Goal: Information Seeking & Learning: Check status

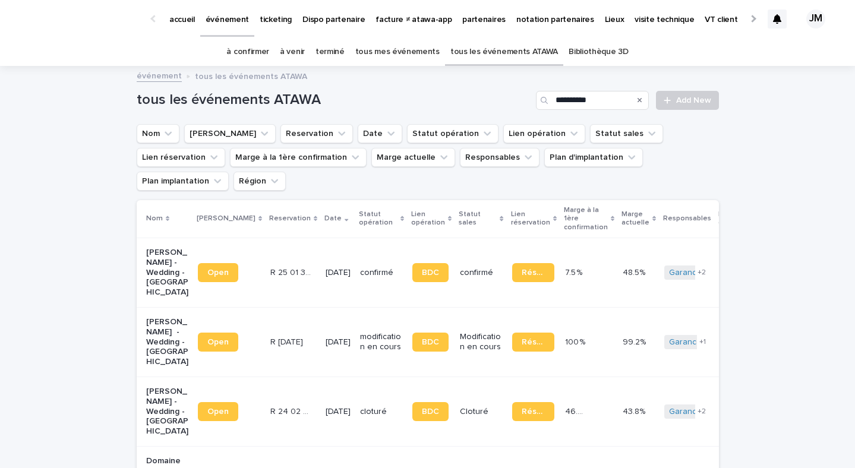
click at [469, 18] on p "partenaires" at bounding box center [483, 12] width 43 height 25
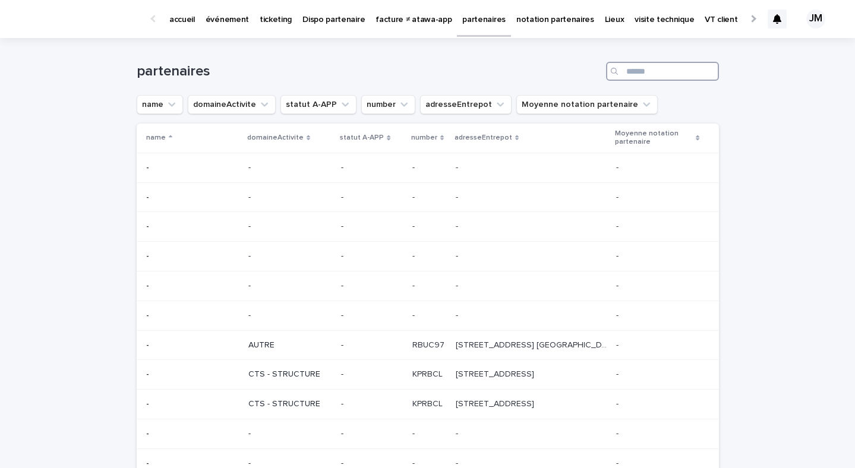
click at [625, 78] on input "Search" at bounding box center [662, 71] width 113 height 19
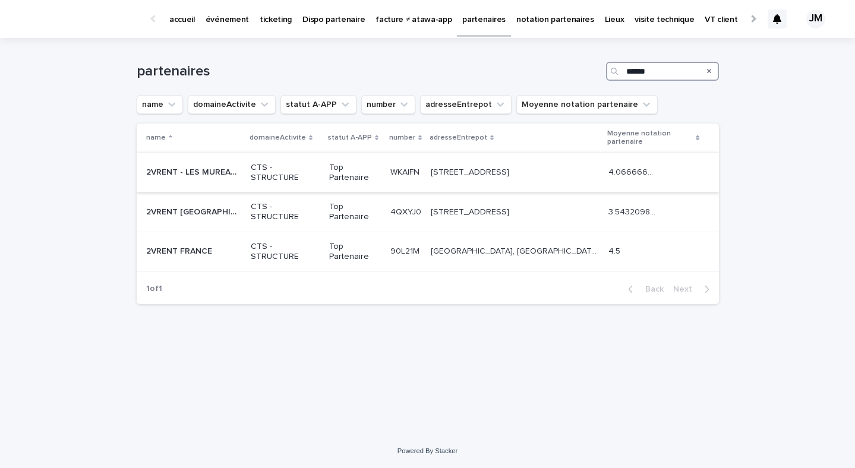
type input "******"
click at [462, 176] on p "1 chemin du bois des remises 78130 LES MUREAUX" at bounding box center [471, 171] width 81 height 12
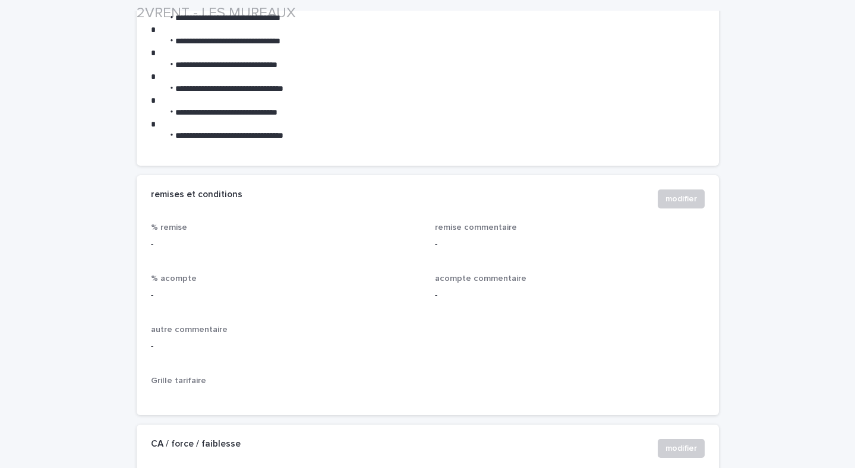
scroll to position [1171, 0]
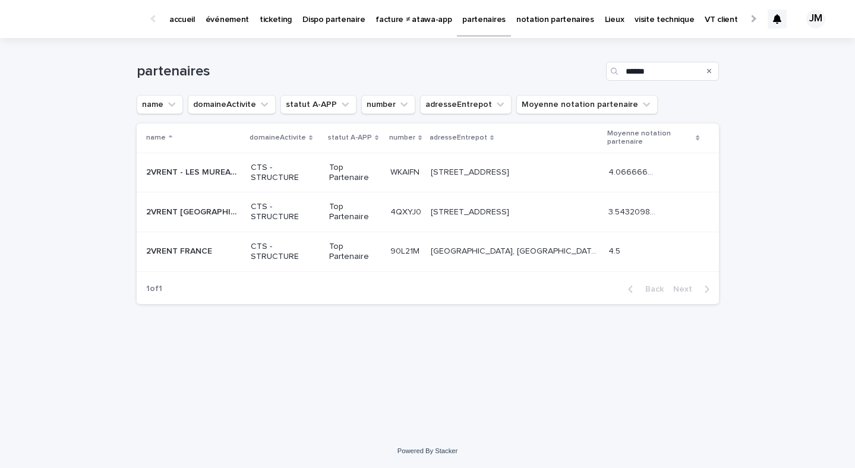
click at [440, 215] on p "Heidestraat 8 - 9870 Zulte" at bounding box center [471, 211] width 81 height 12
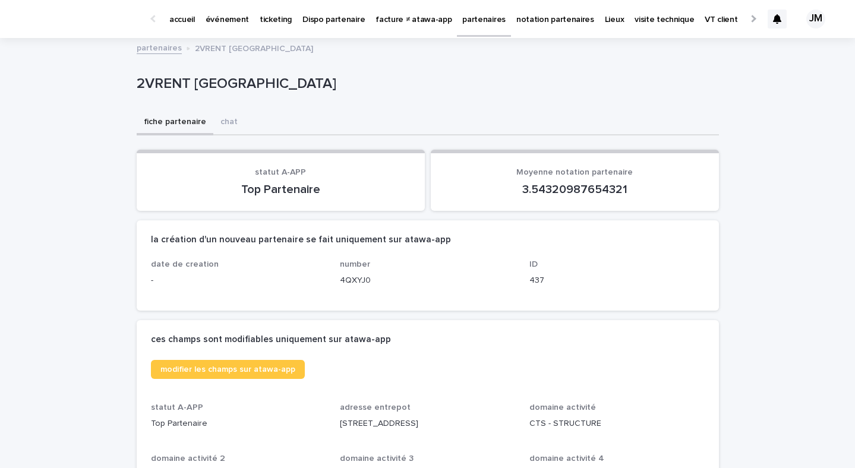
click at [223, 13] on p "événement" at bounding box center [227, 12] width 43 height 25
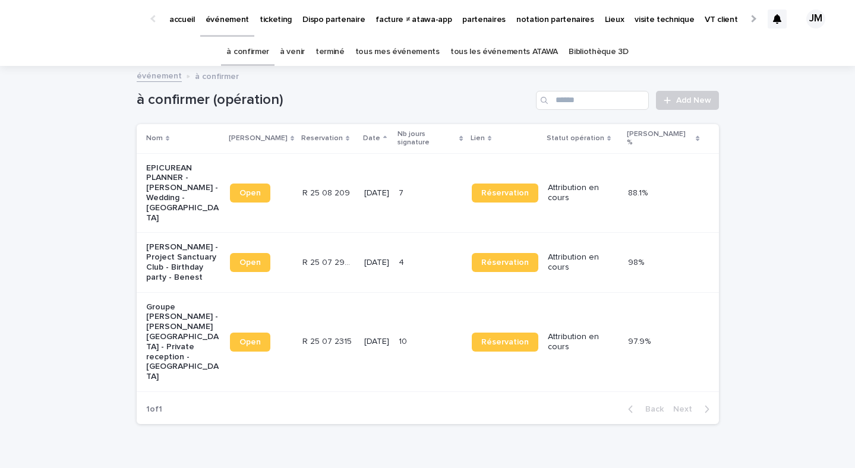
click at [500, 52] on link "tous les événements ATAWA" at bounding box center [504, 52] width 108 height 28
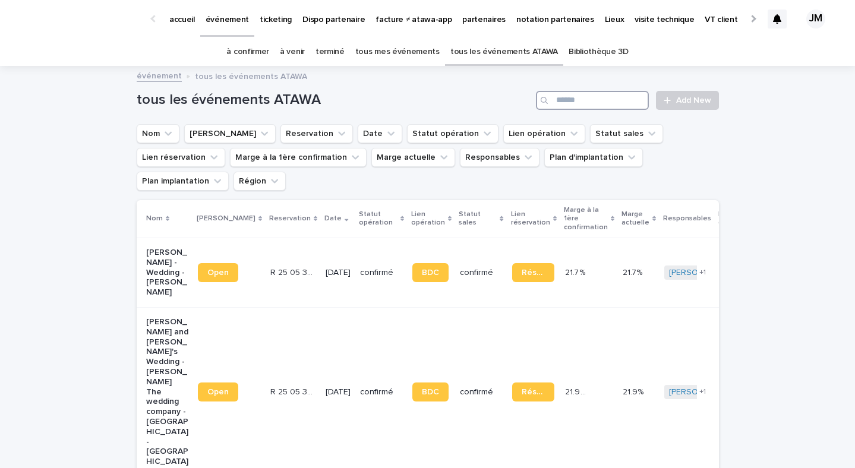
click at [573, 105] on input "Search" at bounding box center [592, 100] width 113 height 19
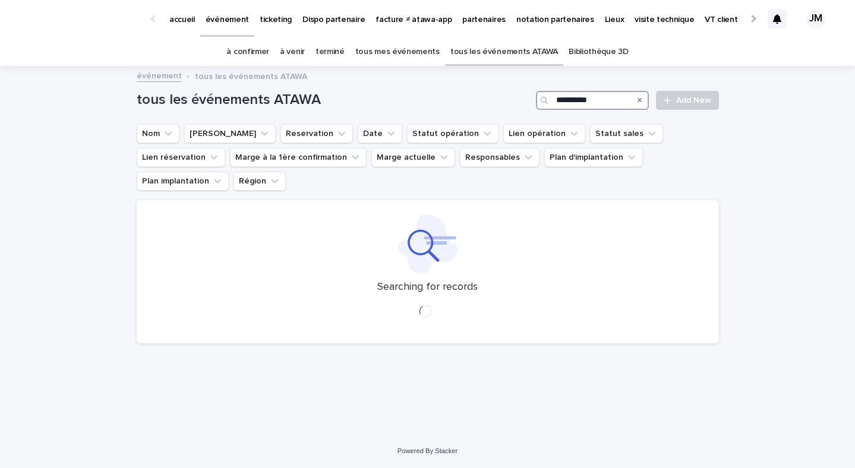
type input "**********"
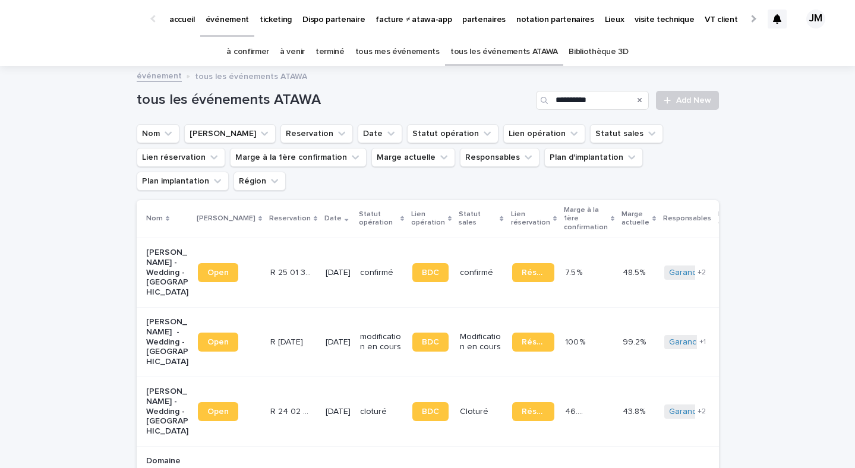
click at [481, 325] on td "Modification en cours" at bounding box center [481, 341] width 52 height 69
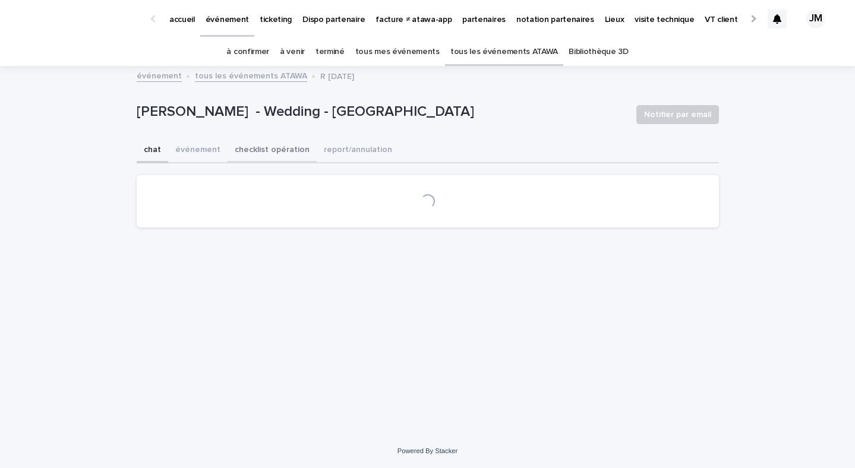
click at [254, 157] on button "checklist opération" at bounding box center [272, 150] width 89 height 25
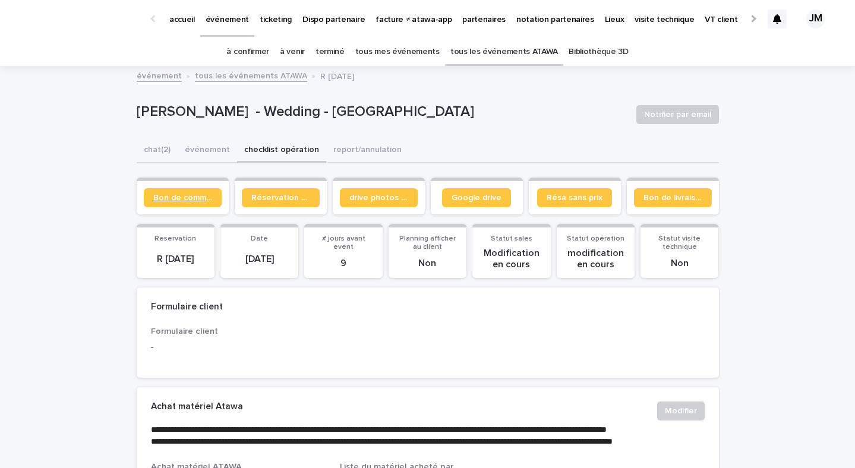
click at [181, 204] on link "Bon de commande" at bounding box center [183, 197] width 78 height 19
click at [251, 52] on link "à confirmer" at bounding box center [247, 52] width 43 height 28
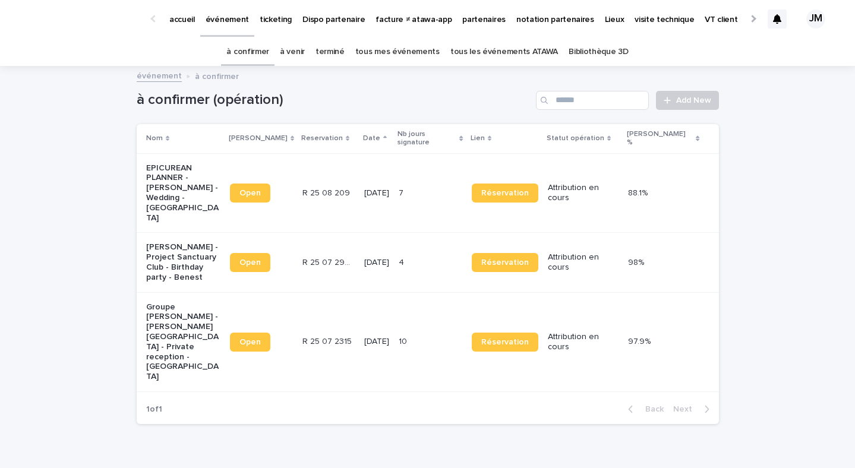
click at [479, 65] on link "tous les événements ATAWA" at bounding box center [504, 52] width 108 height 28
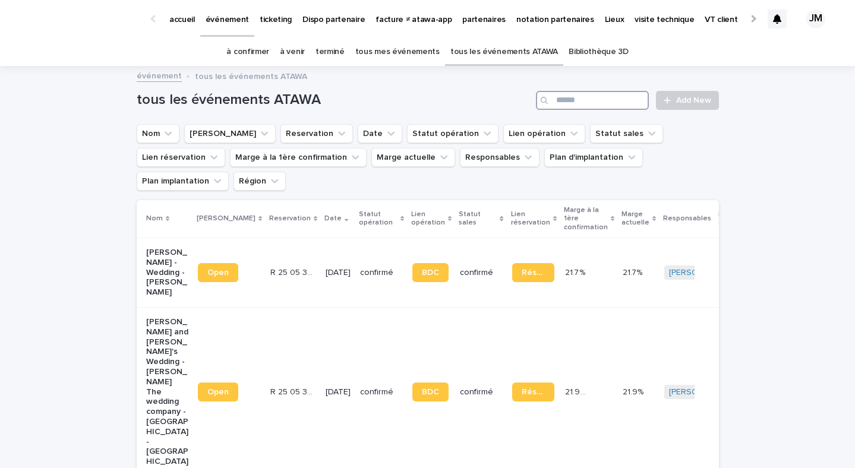
click at [570, 99] on input "Search" at bounding box center [592, 100] width 113 height 19
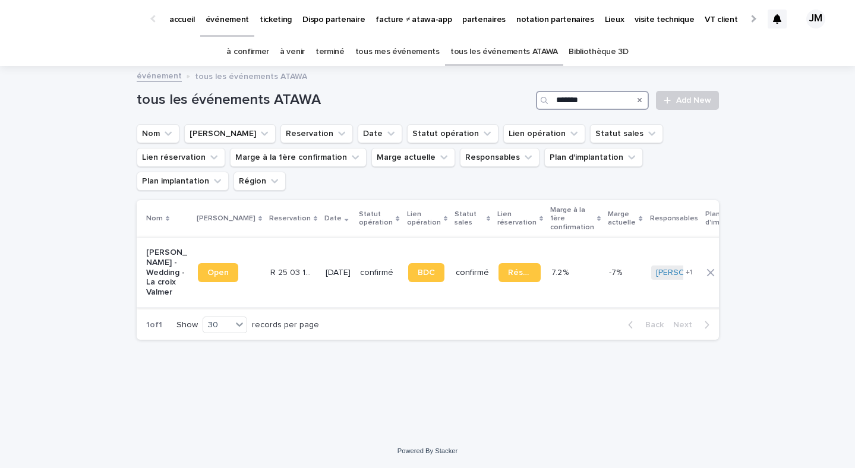
type input "*******"
click at [456, 263] on div "confirmé" at bounding box center [472, 273] width 33 height 20
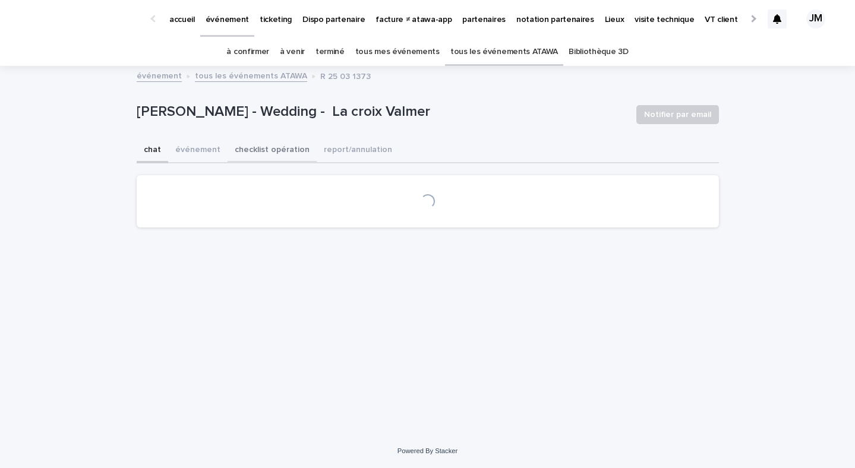
click at [260, 155] on button "checklist opération" at bounding box center [272, 150] width 89 height 25
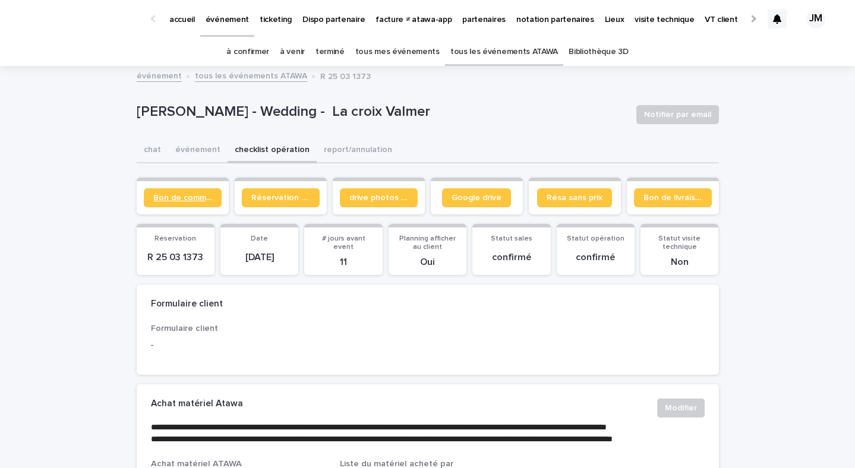
click at [166, 207] on link "Bon de commande" at bounding box center [183, 197] width 78 height 19
click at [460, 192] on link "Google drive" at bounding box center [476, 197] width 69 height 19
click at [249, 52] on link "à confirmer" at bounding box center [247, 52] width 43 height 28
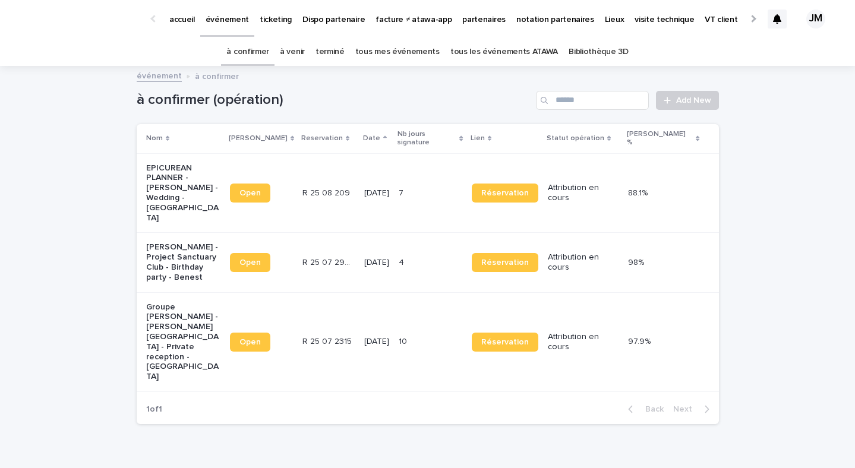
click at [515, 52] on link "tous les événements ATAWA" at bounding box center [504, 52] width 108 height 28
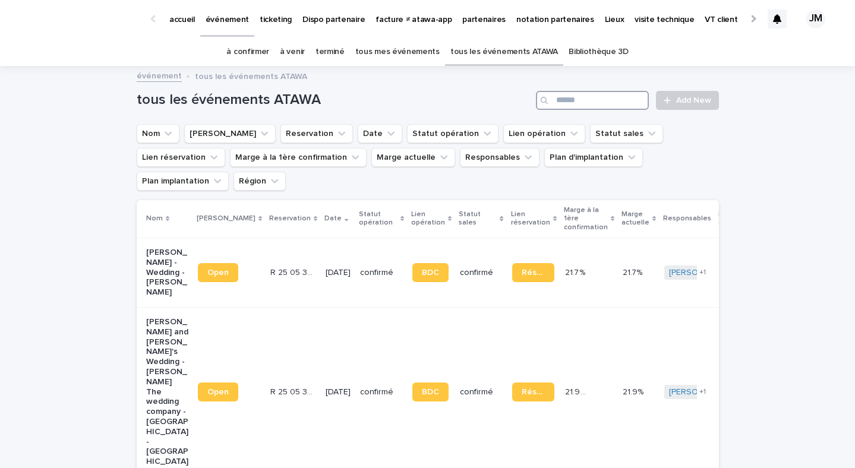
click at [606, 100] on input "Search" at bounding box center [592, 100] width 113 height 19
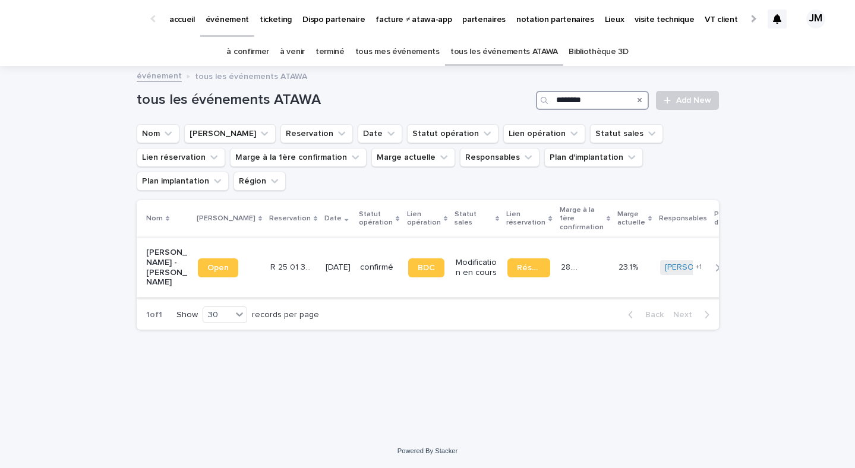
type input "********"
click at [371, 258] on div "confirmé" at bounding box center [379, 268] width 38 height 20
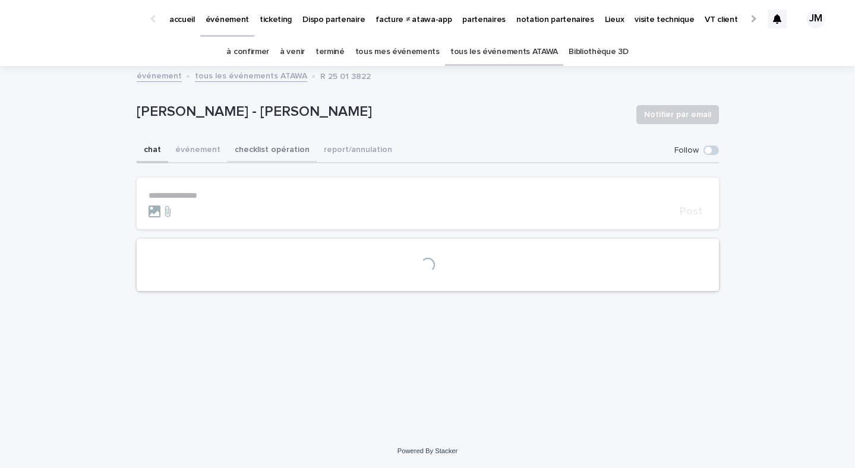
click at [256, 150] on button "checklist opération" at bounding box center [272, 150] width 89 height 25
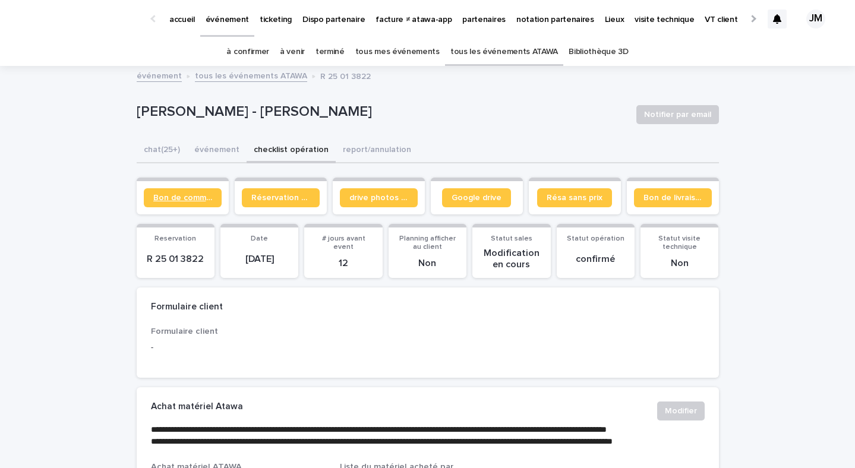
click at [160, 197] on span "Bon de commande" at bounding box center [182, 198] width 59 height 8
click at [244, 52] on link "à confirmer" at bounding box center [247, 52] width 43 height 28
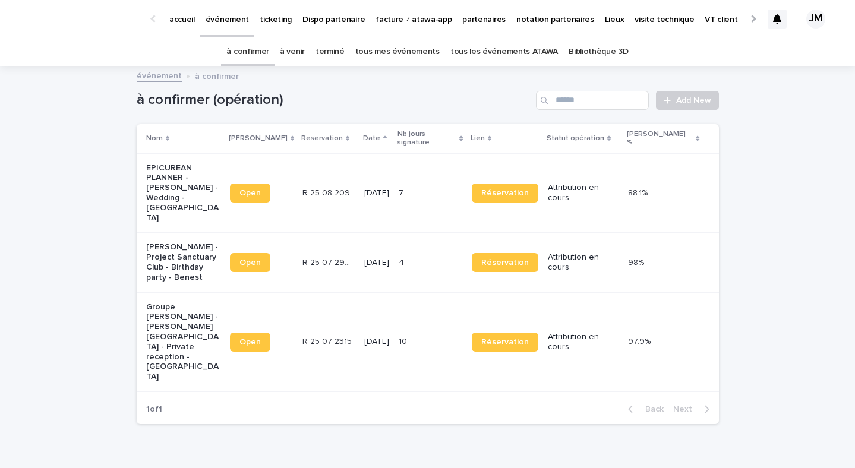
click at [350, 253] on div "R 25 07 2966 R 25 07 2966" at bounding box center [328, 263] width 52 height 20
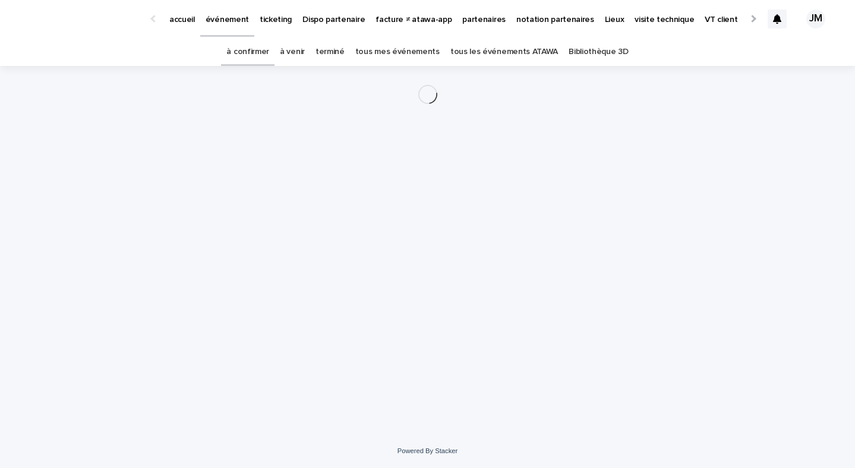
click at [254, 46] on link "à confirmer" at bounding box center [247, 52] width 43 height 28
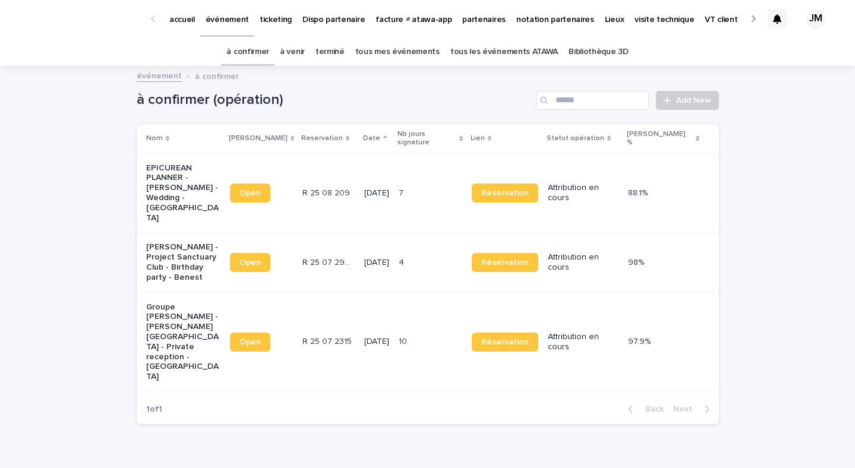
click at [166, 172] on p "EPICUREAN PLANNER - Lilia Larem - Wedding - Saint Tropez" at bounding box center [183, 193] width 74 height 60
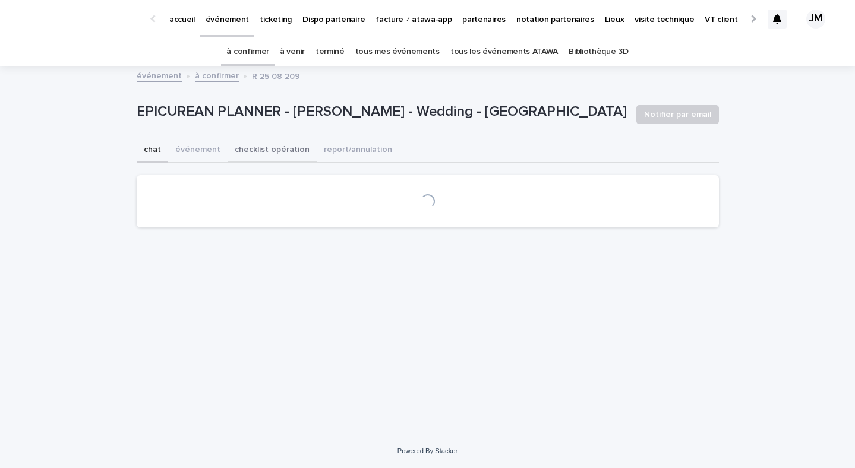
click at [261, 159] on button "checklist opération" at bounding box center [272, 150] width 89 height 25
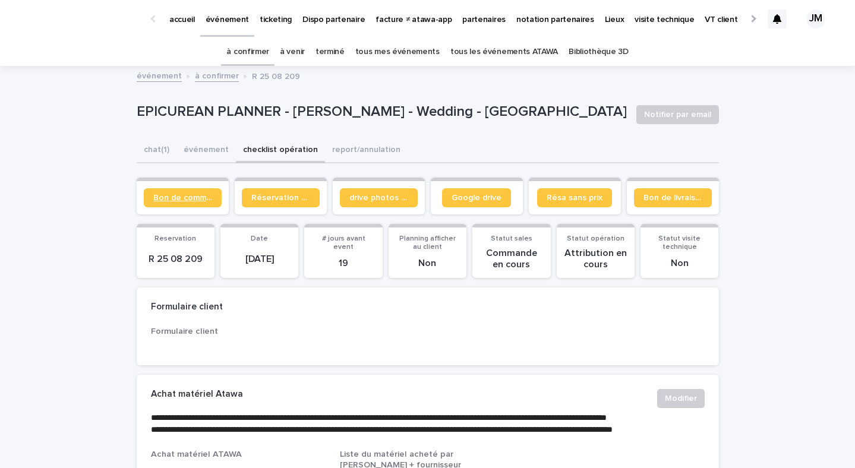
click at [184, 194] on span "Bon de commande" at bounding box center [182, 198] width 59 height 8
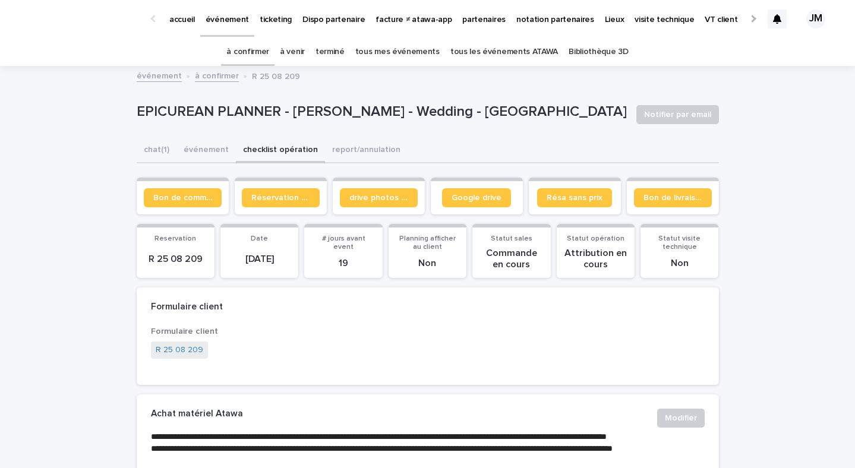
click at [250, 50] on link "à confirmer" at bounding box center [247, 52] width 43 height 28
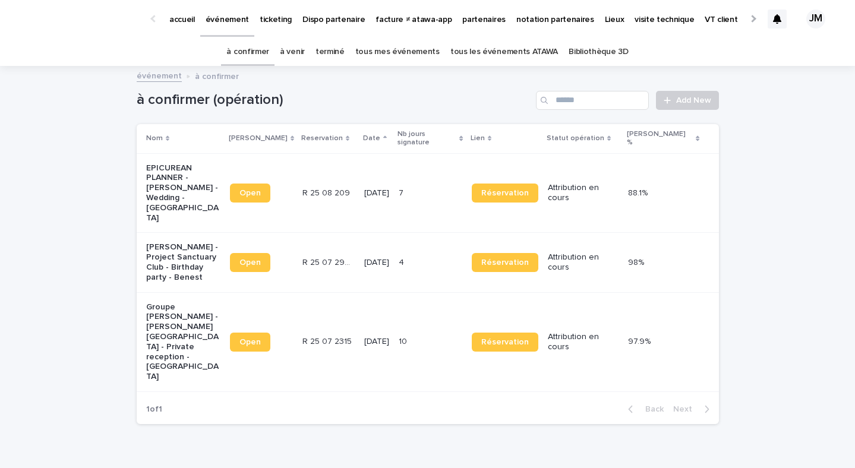
click at [341, 248] on td "R 25 07 2966 R 25 07 2966" at bounding box center [329, 262] width 62 height 59
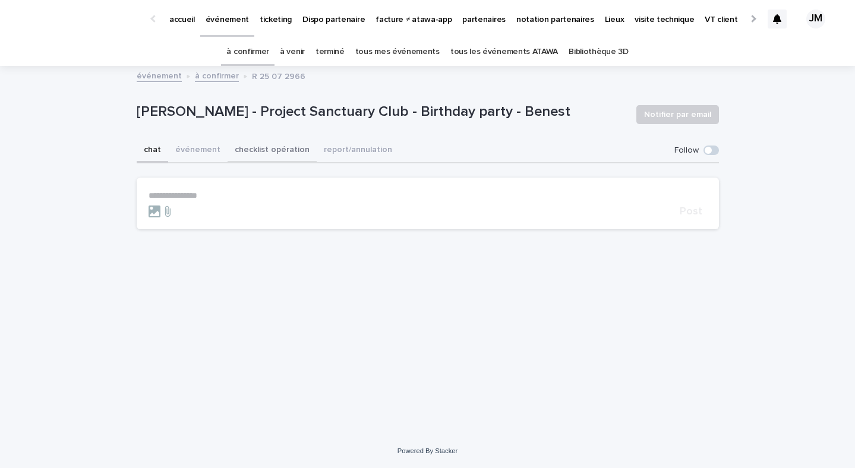
click at [268, 144] on button "checklist opération" at bounding box center [272, 150] width 89 height 25
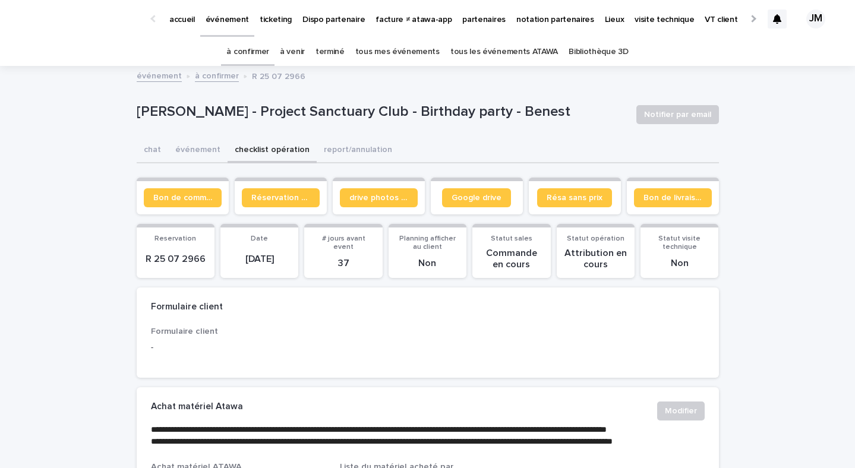
click at [182, 213] on section "Bon de commande" at bounding box center [183, 196] width 92 height 37
click at [176, 200] on span "Bon de commande" at bounding box center [182, 198] width 59 height 8
click at [462, 195] on span "Google drive" at bounding box center [476, 198] width 50 height 8
click at [465, 18] on p "partenaires" at bounding box center [483, 12] width 43 height 25
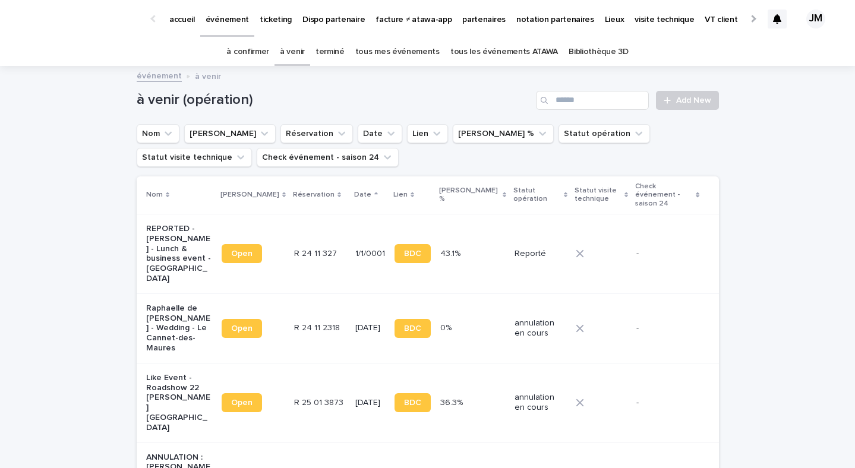
click at [479, 54] on link "tous les événements ATAWA" at bounding box center [504, 52] width 108 height 28
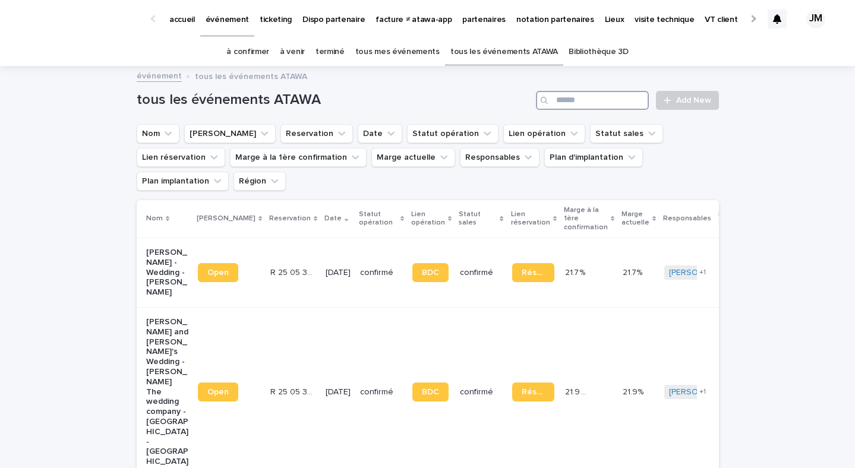
click at [613, 103] on input "Search" at bounding box center [592, 100] width 113 height 19
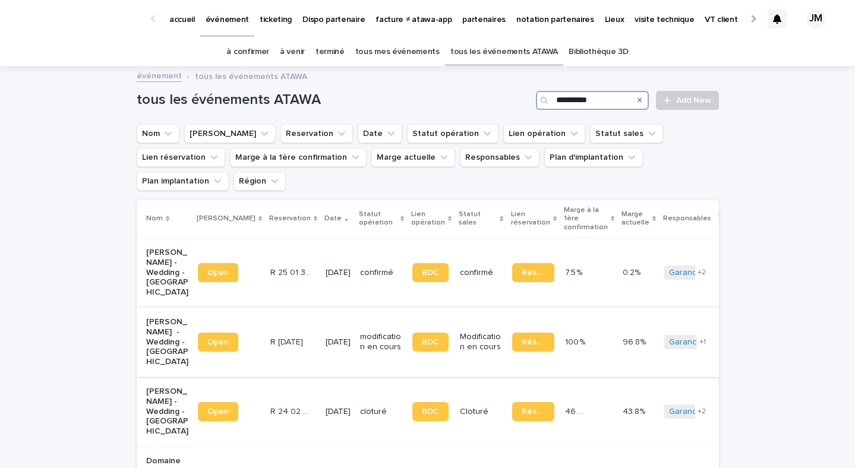
type input "**********"
click at [339, 315] on td "27/8/2025" at bounding box center [338, 341] width 34 height 69
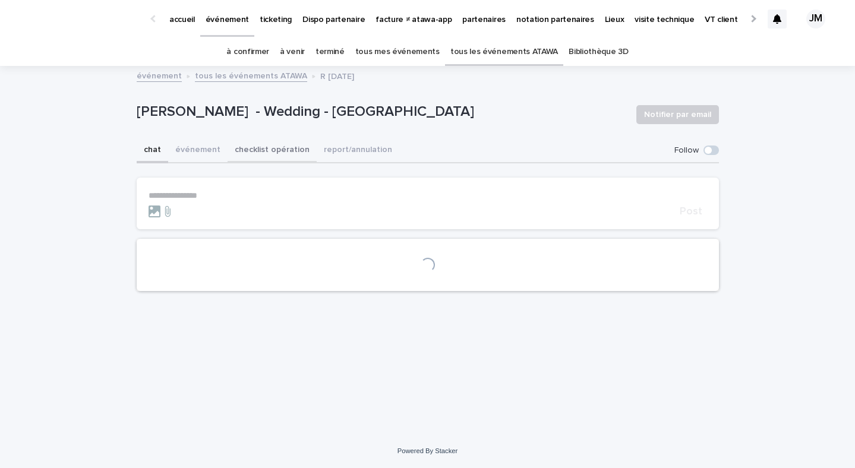
click at [270, 154] on button "checklist opération" at bounding box center [272, 150] width 89 height 25
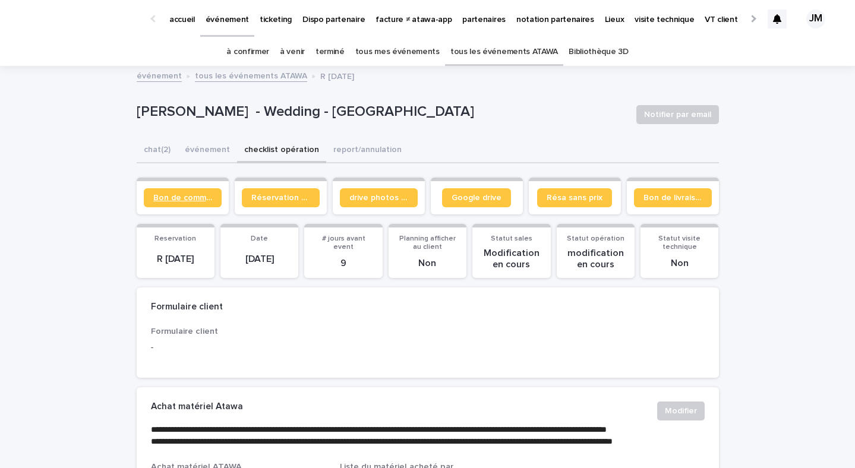
click at [188, 194] on span "Bon de commande" at bounding box center [182, 198] width 59 height 8
click at [283, 20] on p "ticketing" at bounding box center [276, 12] width 32 height 25
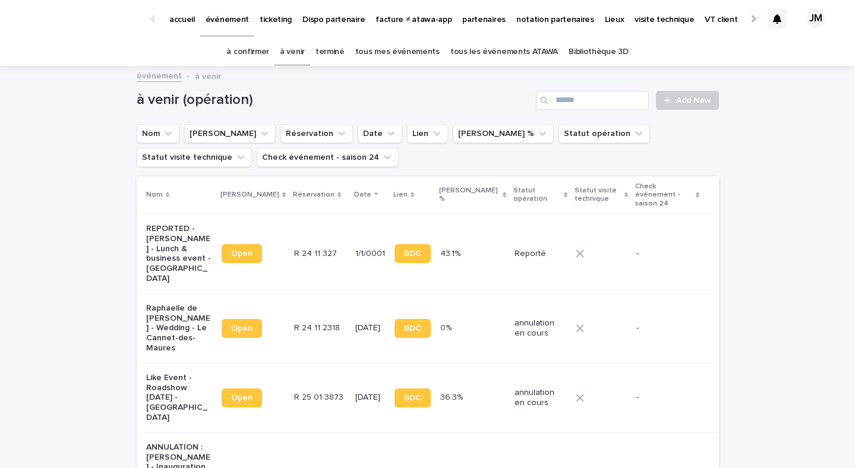
click at [263, 49] on link "à confirmer" at bounding box center [247, 52] width 43 height 28
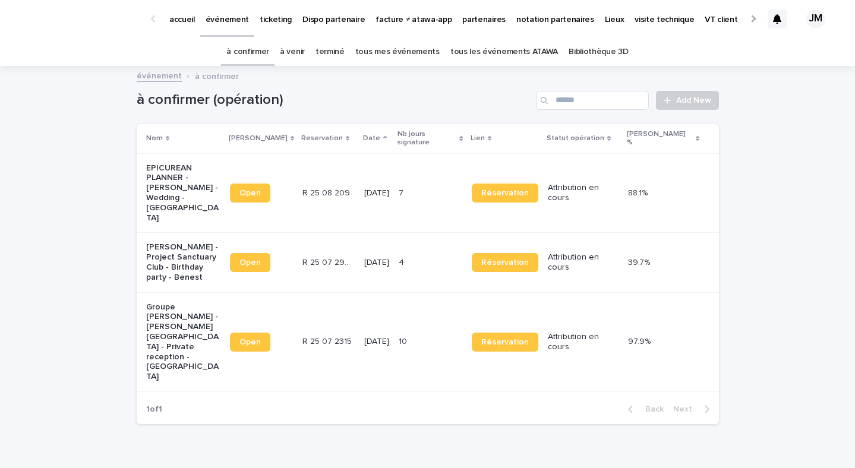
click at [394, 192] on td "[DATE]" at bounding box center [376, 193] width 34 height 80
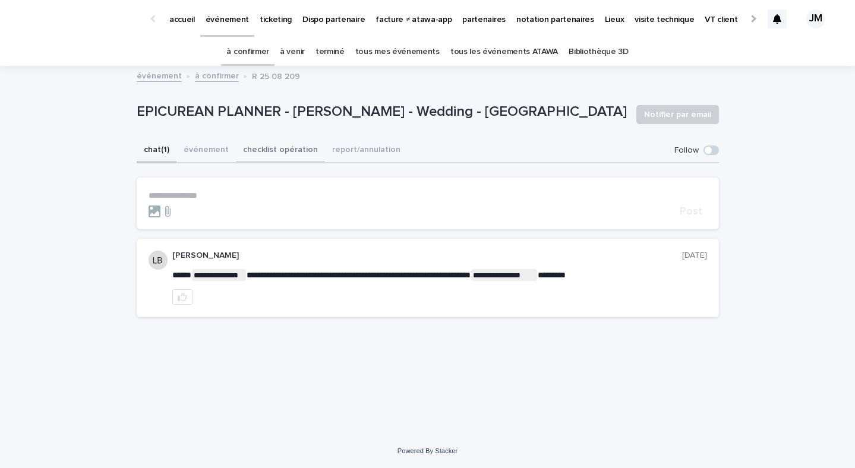
click at [255, 159] on button "checklist opération" at bounding box center [280, 150] width 89 height 25
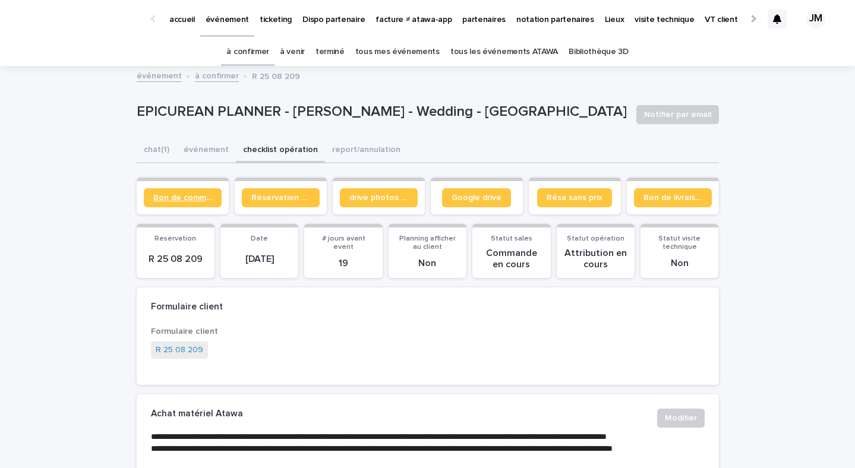
click at [172, 196] on span "Bon de commande" at bounding box center [182, 198] width 59 height 8
click at [268, 50] on link "à confirmer" at bounding box center [247, 52] width 43 height 28
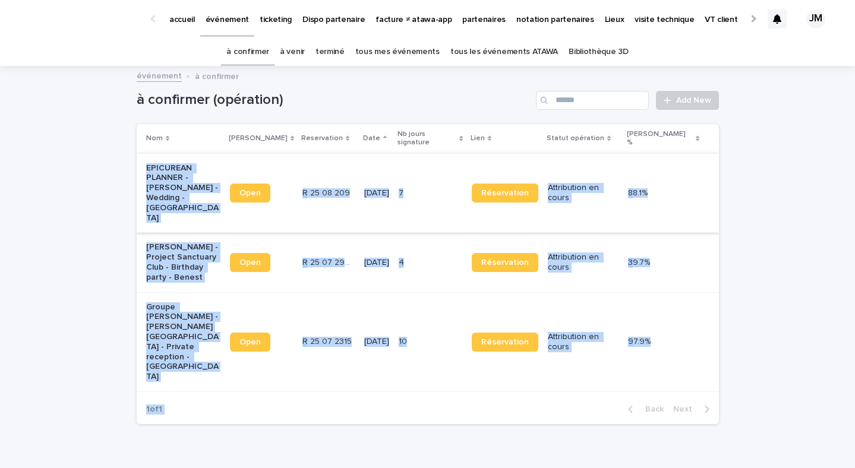
drag, startPoint x: 437, startPoint y: 373, endPoint x: 159, endPoint y: 149, distance: 356.5
click at [159, 149] on div "à confirmer (opération) Add New Nom Lien Stacker Reservation Date Nb jours sign…" at bounding box center [428, 250] width 582 height 367
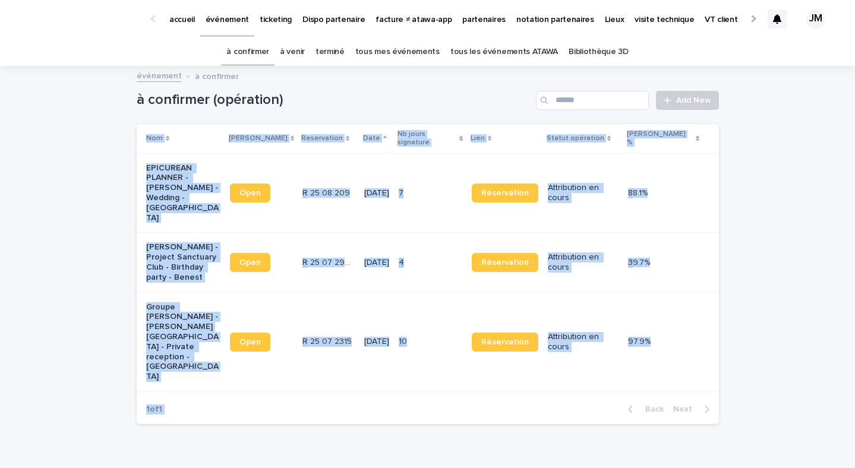
drag, startPoint x: 125, startPoint y: 125, endPoint x: 604, endPoint y: 375, distance: 540.7
click at [604, 375] on div "Loading... Saving… Loading... Saving… à confirmer (opération) Add New Nom Lien …" at bounding box center [427, 280] width 855 height 426
click at [658, 369] on div "à confirmer (opération) Add New Nom Lien Stacker Reservation Date Nb jours sign…" at bounding box center [428, 250] width 582 height 367
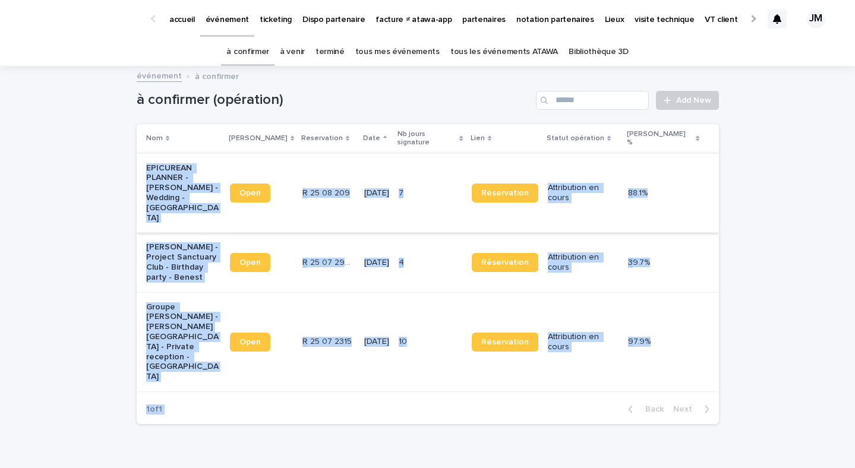
drag, startPoint x: 658, startPoint y: 369, endPoint x: 166, endPoint y: 154, distance: 536.8
click at [166, 154] on div "à confirmer (opération) Add New Nom Lien Stacker Reservation Date Nb jours sign…" at bounding box center [428, 250] width 582 height 367
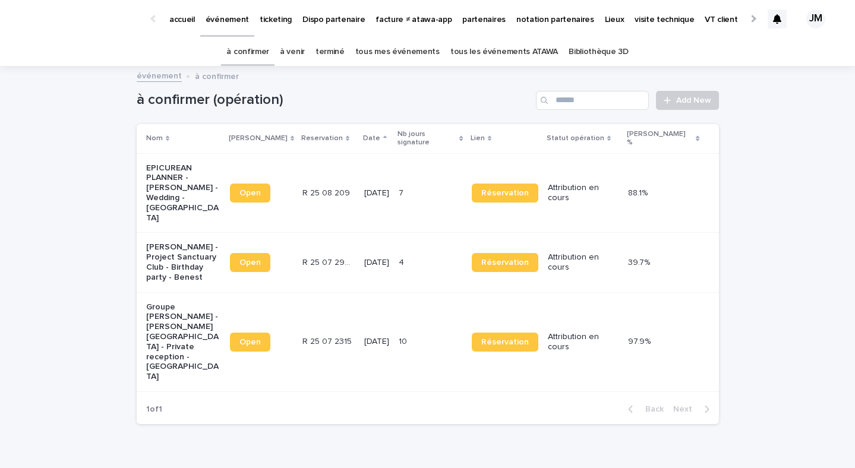
click at [114, 131] on div "Loading... Saving… Loading... Saving… à confirmer (opération) Add New Nom Lien …" at bounding box center [427, 280] width 855 height 426
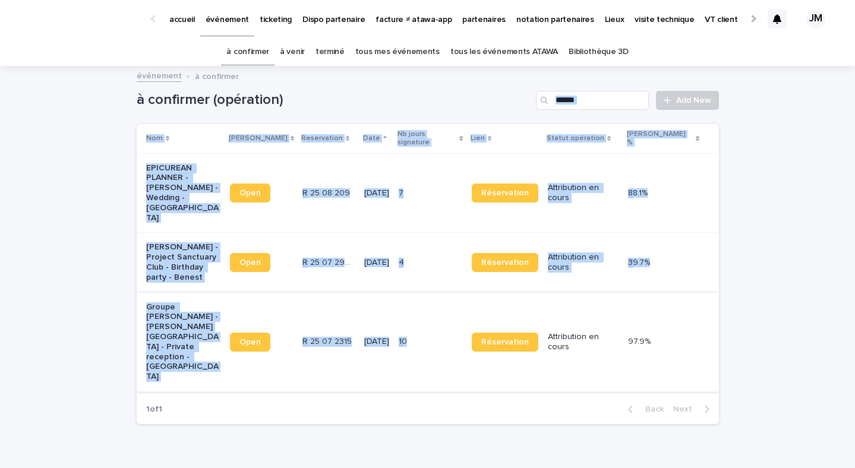
drag, startPoint x: 113, startPoint y: 113, endPoint x: 674, endPoint y: 311, distance: 595.2
click at [542, 301] on div "Loading... Saving… Loading... Saving… à confirmer (opération) Add New Nom Lien …" at bounding box center [427, 280] width 855 height 426
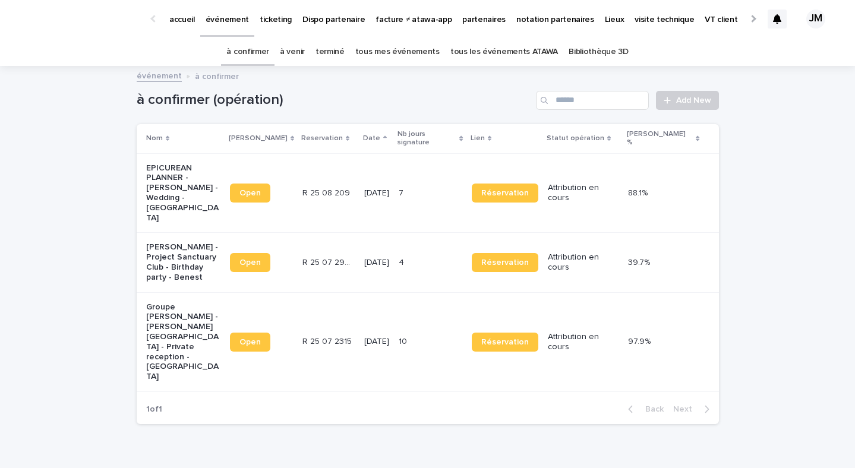
click at [764, 327] on div "Loading... Saving… Loading... Saving… à confirmer (opération) Add New Nom Lien …" at bounding box center [427, 280] width 855 height 426
drag, startPoint x: 764, startPoint y: 327, endPoint x: 519, endPoint y: 132, distance: 313.4
click at [519, 132] on div "Loading... Saving… Loading... Saving… à confirmer (opération) Add New Nom Lien …" at bounding box center [427, 280] width 855 height 426
click at [438, 184] on div "7 7" at bounding box center [431, 194] width 64 height 20
click at [454, 233] on td "4 4" at bounding box center [430, 262] width 73 height 59
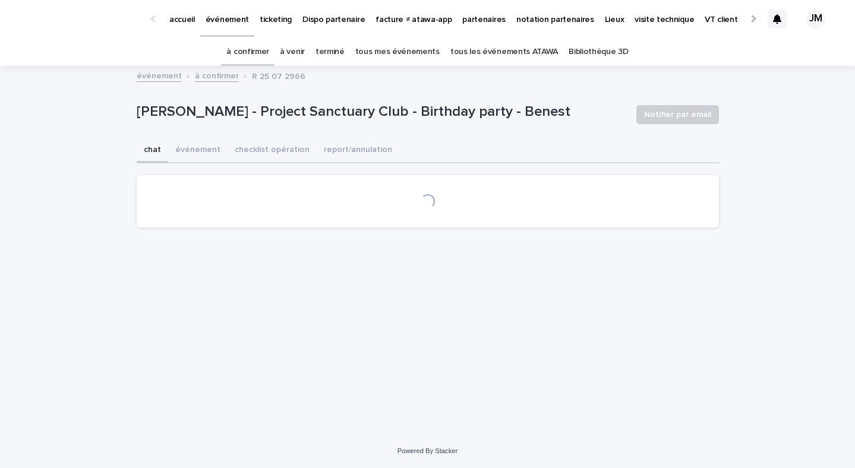
click at [273, 144] on button "checklist opération" at bounding box center [272, 150] width 89 height 25
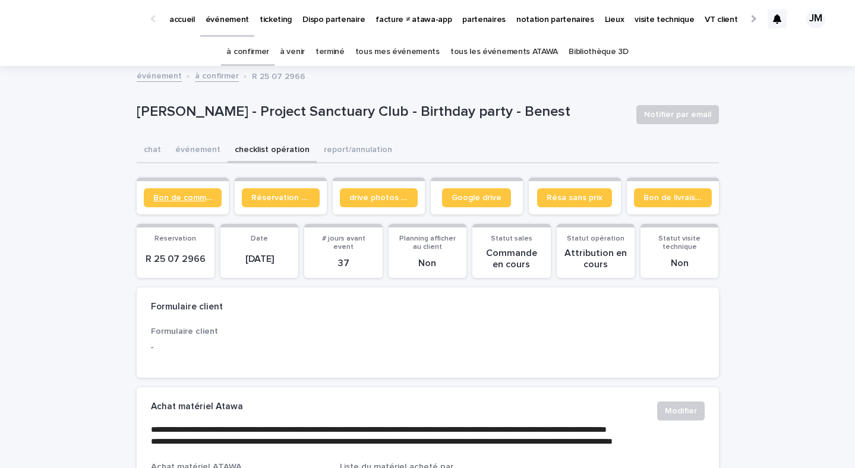
click at [181, 194] on span "Bon de commande" at bounding box center [182, 198] width 59 height 8
click at [269, 51] on link "à confirmer" at bounding box center [247, 52] width 43 height 28
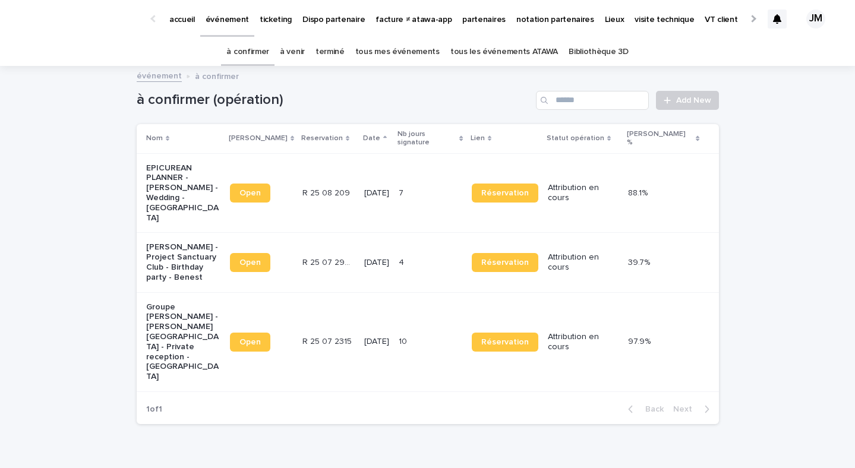
click at [441, 323] on td "10 10" at bounding box center [430, 341] width 73 height 99
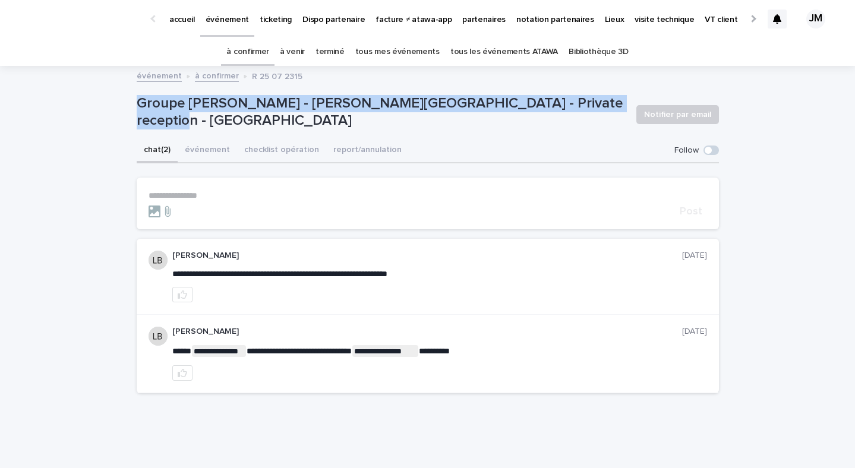
drag, startPoint x: 432, startPoint y: 136, endPoint x: 136, endPoint y: 108, distance: 297.1
click at [137, 108] on div "Groupe Yannick Alléno - Eloise Lahbabi-Pujol - Private reception - Paris Notifi…" at bounding box center [428, 115] width 582 height 48
click at [135, 108] on div "**********" at bounding box center [428, 250] width 594 height 366
drag, startPoint x: 135, startPoint y: 108, endPoint x: 601, endPoint y: 120, distance: 465.9
click at [601, 120] on div "**********" at bounding box center [428, 250] width 594 height 366
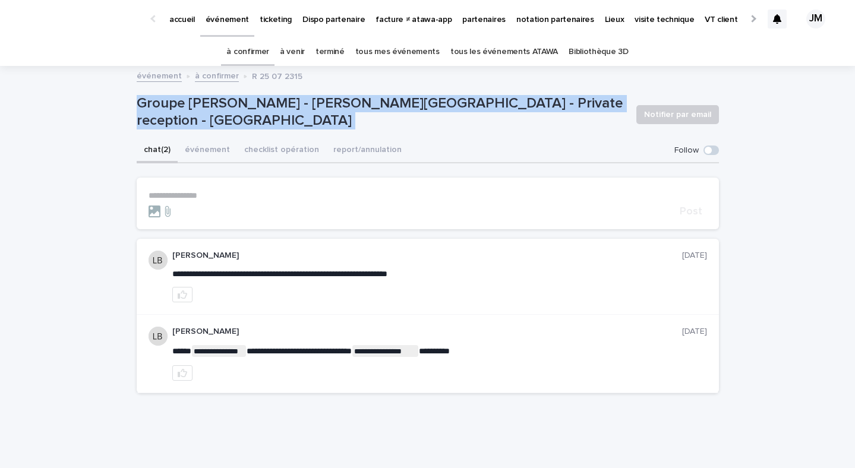
click at [602, 116] on p "Groupe Yannick Alléno - Eloise Lahbabi-Pujol - Private reception - Paris" at bounding box center [382, 112] width 490 height 34
drag, startPoint x: 602, startPoint y: 116, endPoint x: 102, endPoint y: 103, distance: 500.9
click at [102, 103] on div "**********" at bounding box center [427, 265] width 855 height 396
click at [232, 142] on button "événement" at bounding box center [207, 150] width 59 height 25
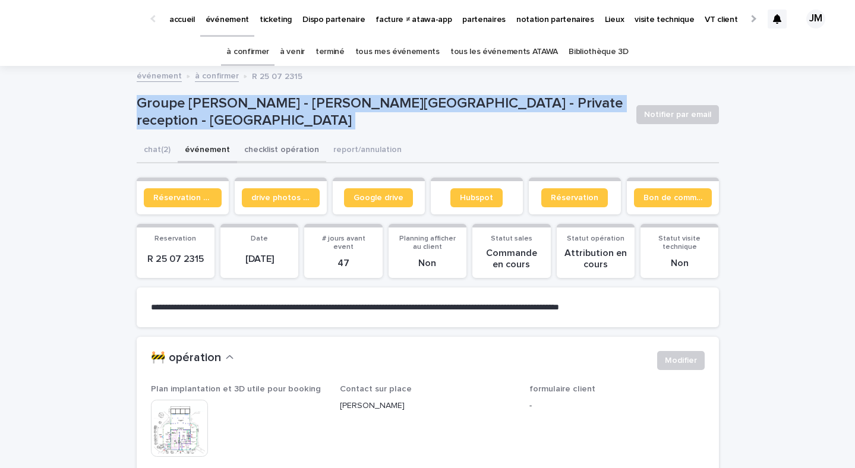
click at [251, 146] on button "checklist opération" at bounding box center [281, 150] width 89 height 25
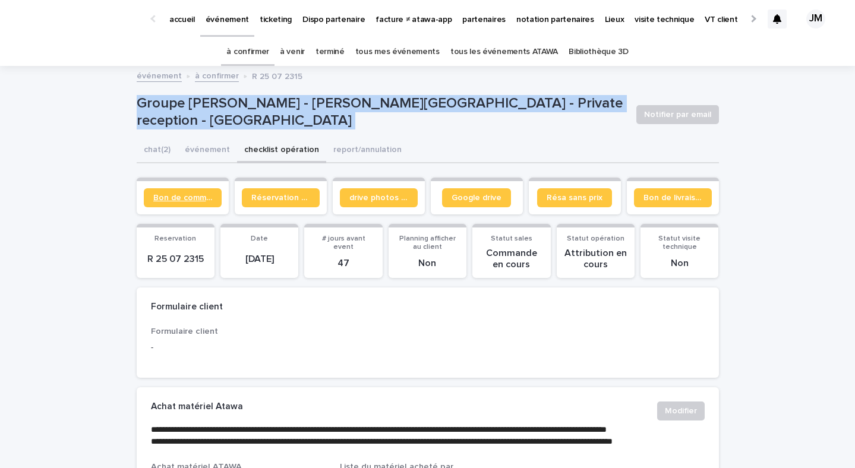
click at [184, 200] on span "Bon de commande" at bounding box center [182, 198] width 59 height 8
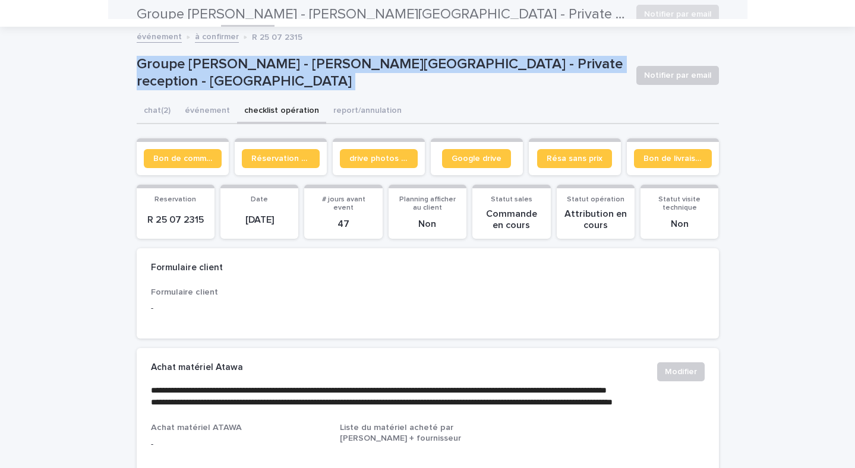
scroll to position [33, 0]
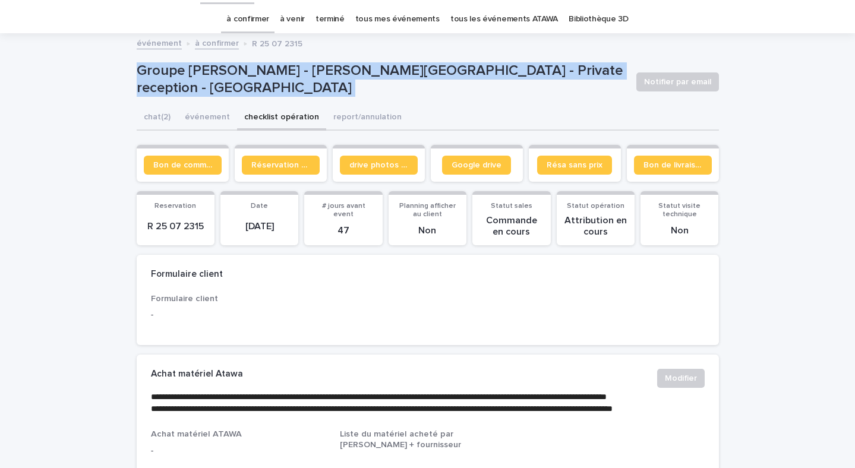
click at [203, 105] on div "Groupe Yannick Alléno - Eloise Lahbabi-Pujol - Private reception - Paris Notifi…" at bounding box center [428, 82] width 582 height 48
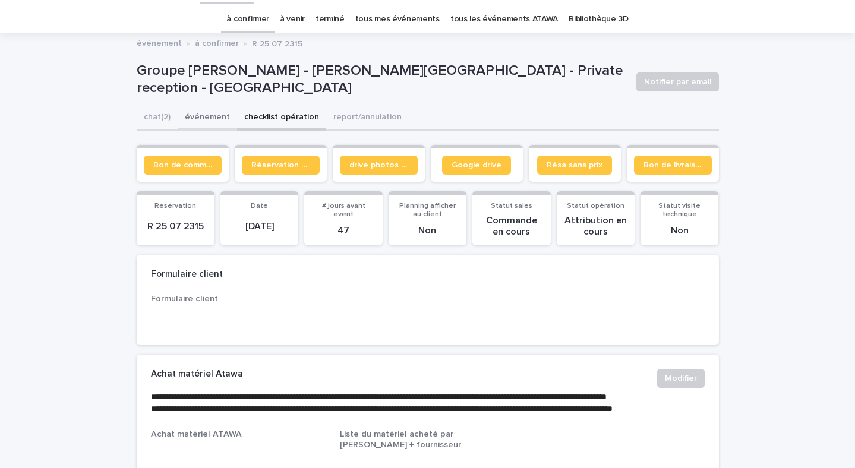
click at [200, 113] on button "événement" at bounding box center [207, 118] width 59 height 25
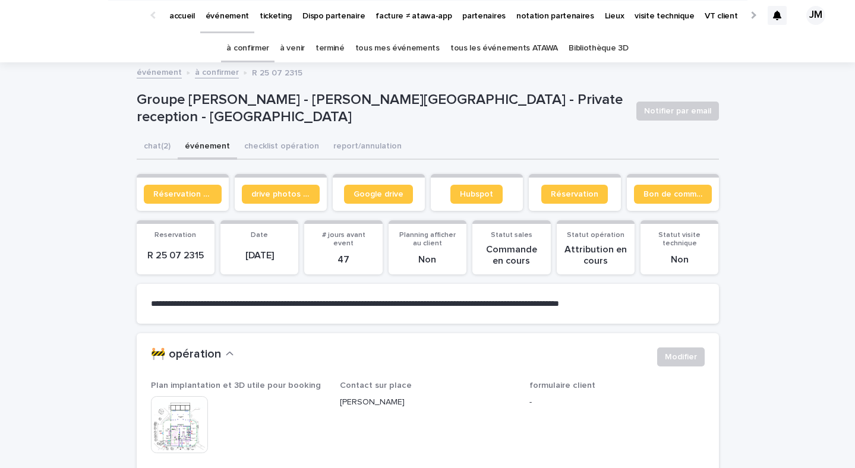
scroll to position [5, 0]
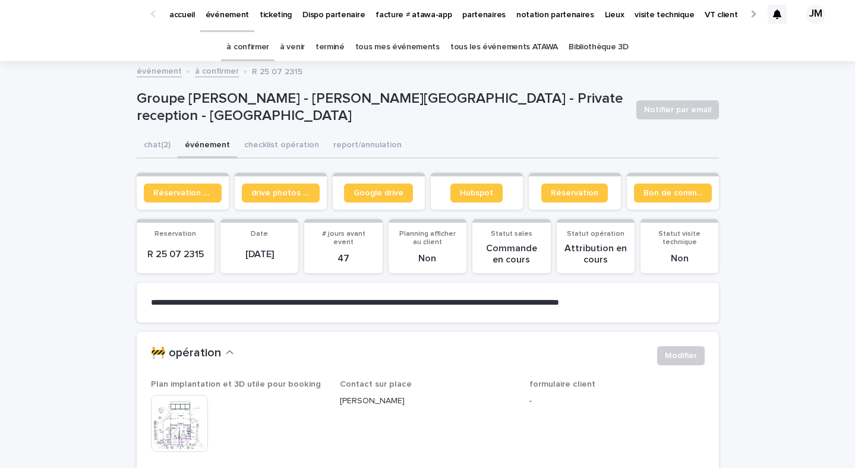
click at [184, 438] on img at bounding box center [179, 423] width 57 height 57
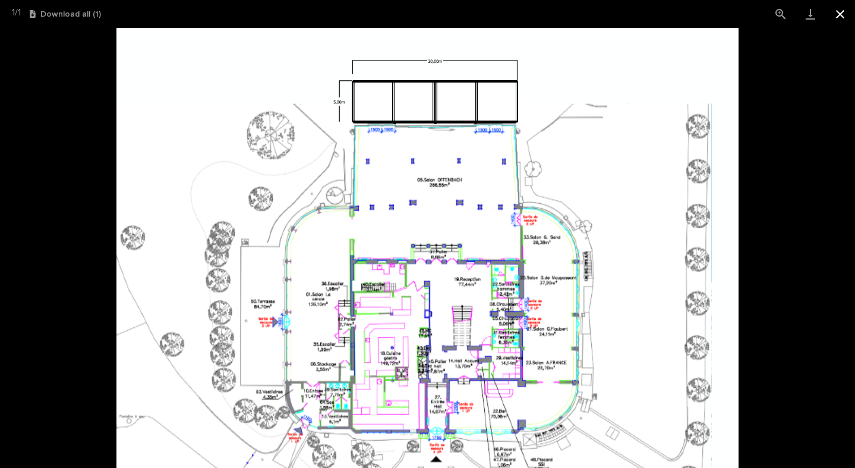
click at [835, 18] on button "Close gallery" at bounding box center [840, 14] width 30 height 28
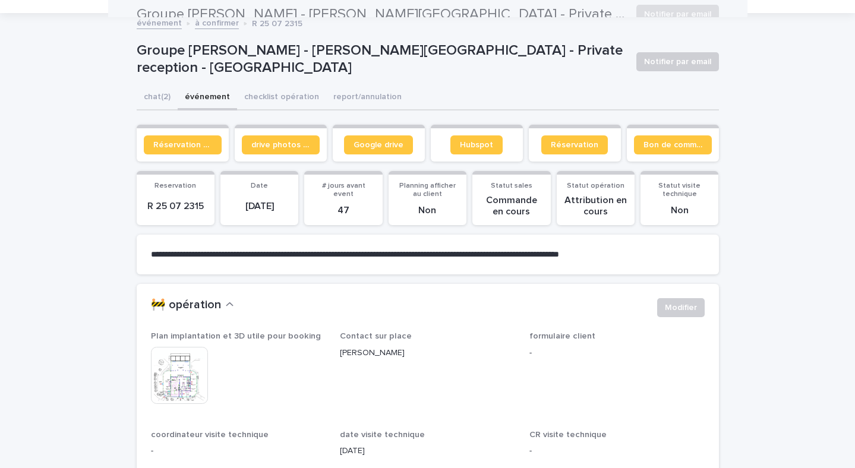
scroll to position [51, 0]
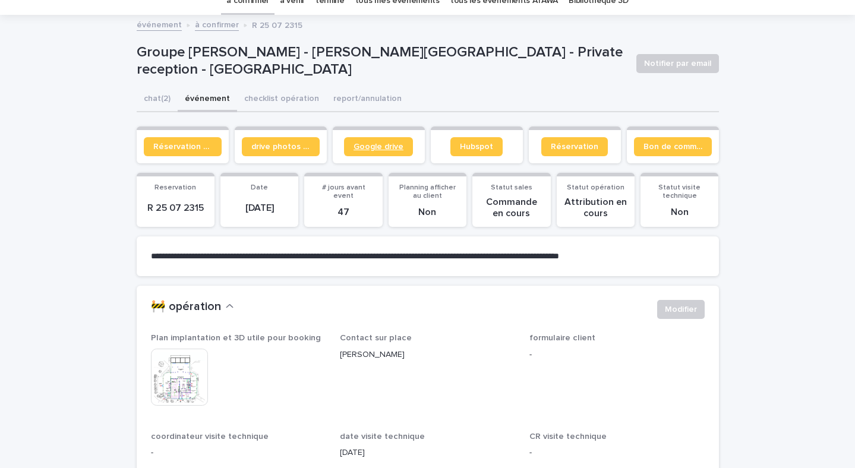
click at [394, 147] on span "Google drive" at bounding box center [378, 147] width 50 height 8
click at [269, 94] on button "checklist opération" at bounding box center [281, 99] width 89 height 25
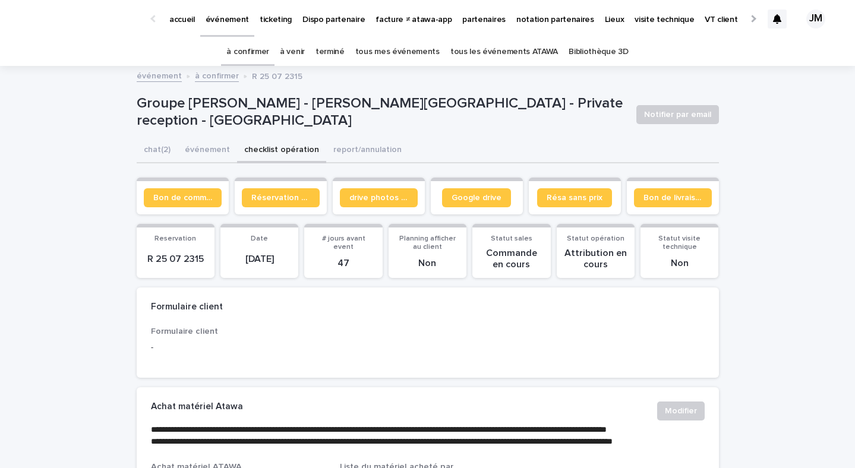
click at [304, 53] on link "à venir" at bounding box center [292, 52] width 25 height 28
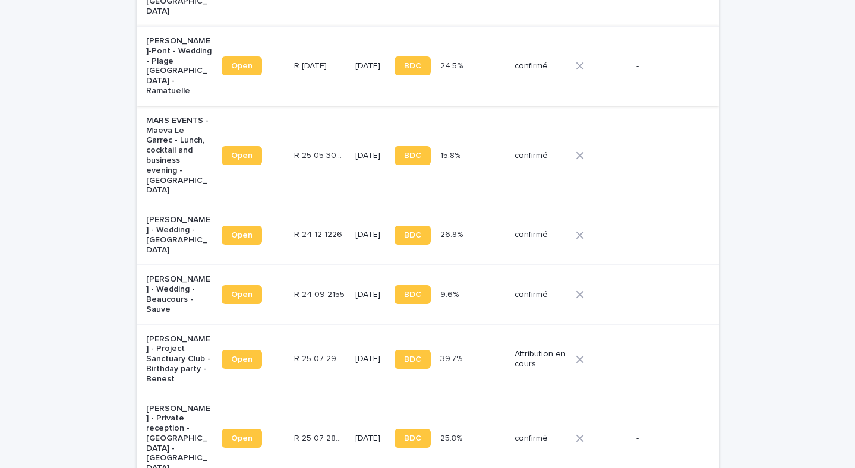
scroll to position [1886, 0]
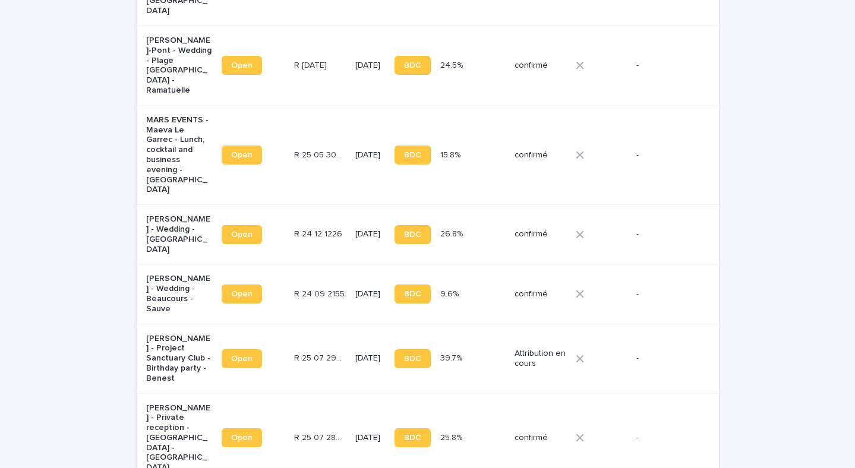
click at [453, 393] on td "25.8% 25.8%" at bounding box center [472, 438] width 75 height 90
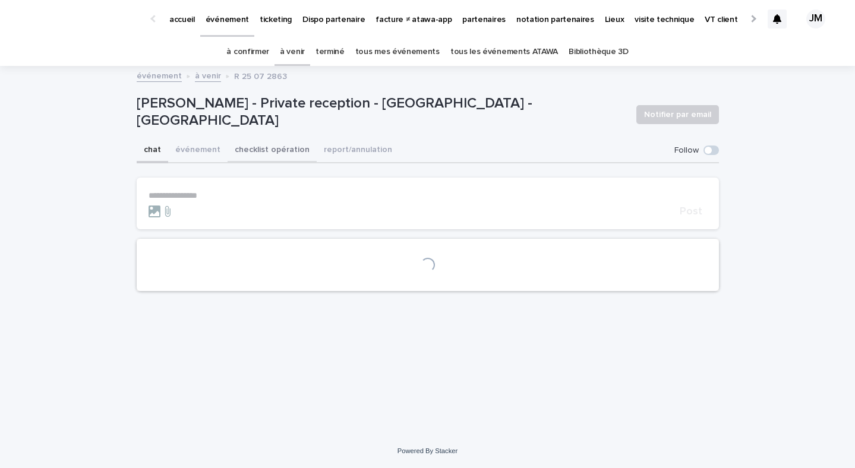
click at [275, 143] on button "checklist opération" at bounding box center [272, 150] width 89 height 25
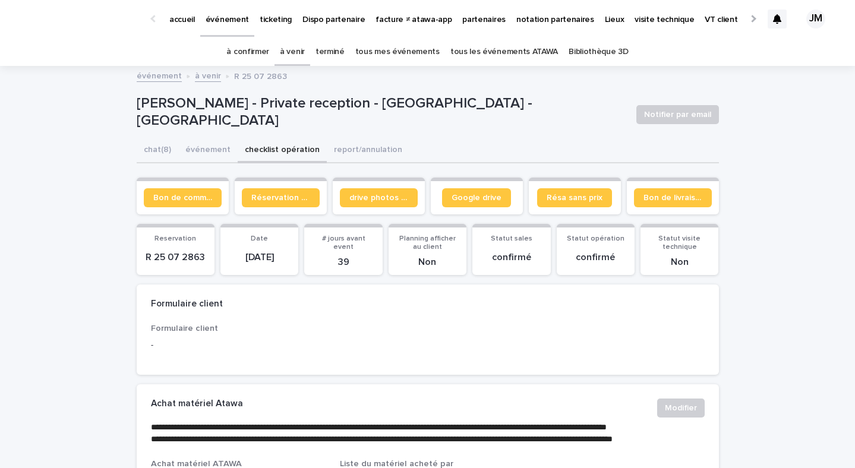
click at [261, 151] on button "checklist opération" at bounding box center [282, 150] width 89 height 25
click at [267, 39] on link "à confirmer" at bounding box center [247, 52] width 43 height 28
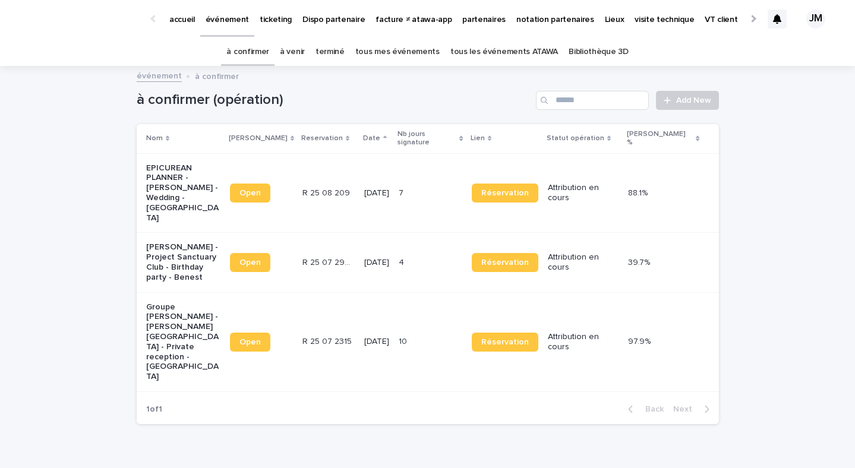
click at [305, 59] on link "à venir" at bounding box center [292, 52] width 25 height 28
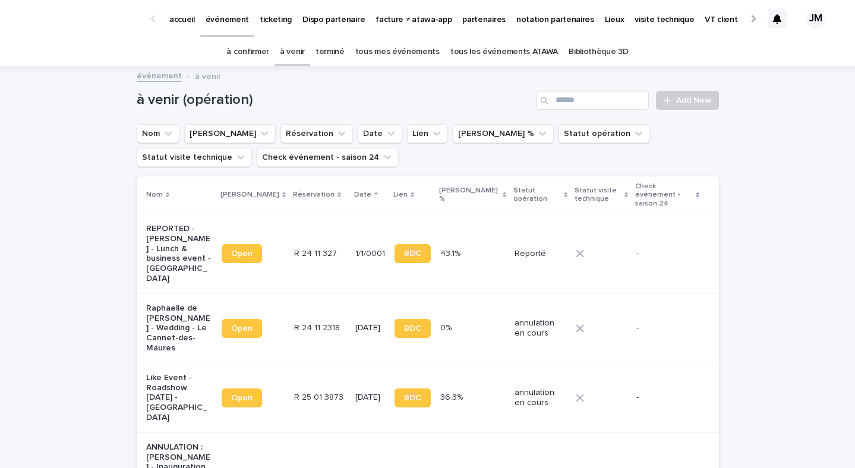
click at [251, 52] on link "à confirmer" at bounding box center [247, 52] width 43 height 28
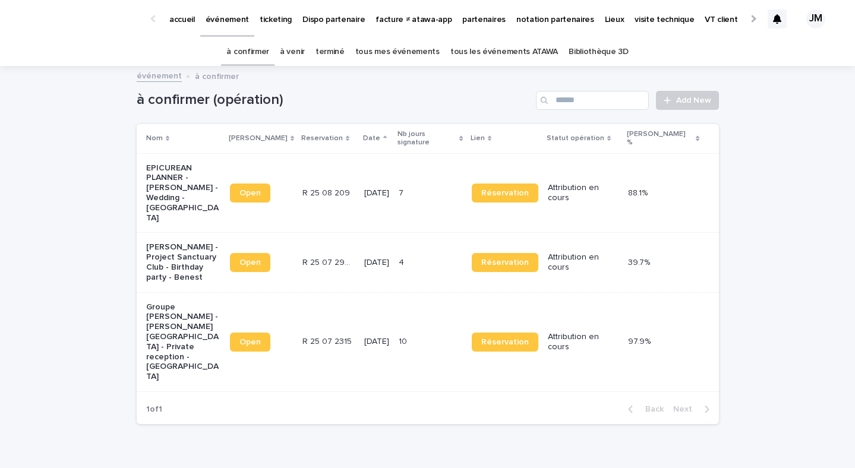
click at [519, 52] on link "tous les événements ATAWA" at bounding box center [504, 52] width 108 height 28
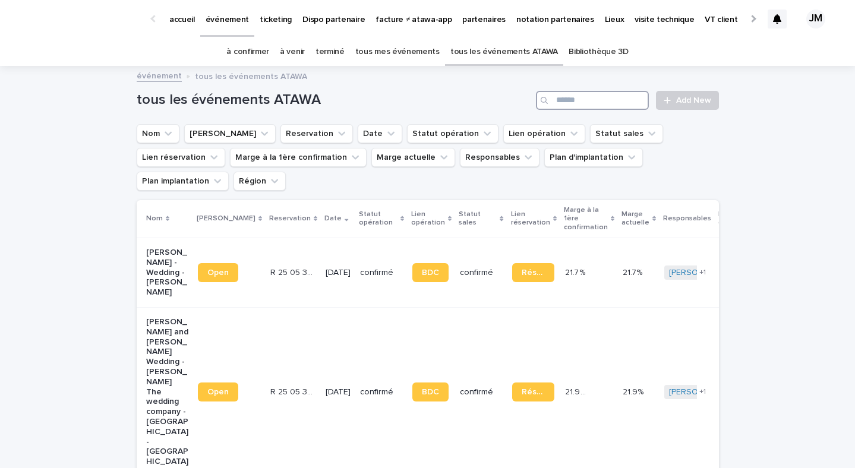
click at [571, 100] on input "Search" at bounding box center [592, 100] width 113 height 19
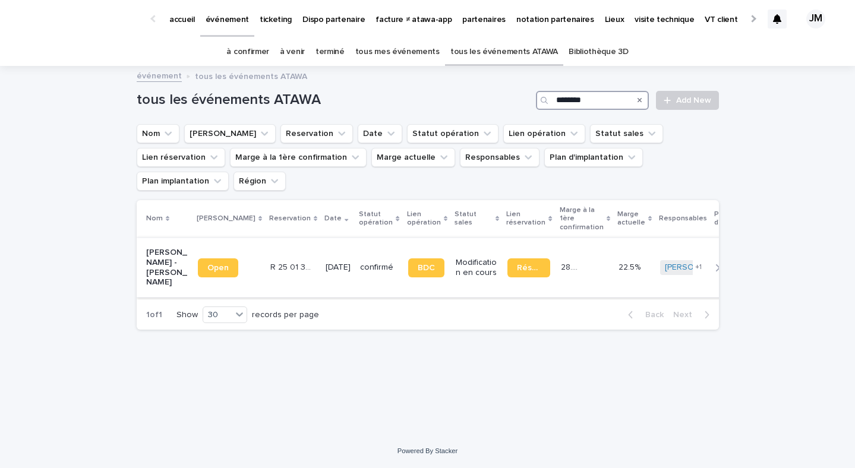
type input "********"
click at [580, 258] on div "28.9 % 28.9 %" at bounding box center [585, 268] width 48 height 20
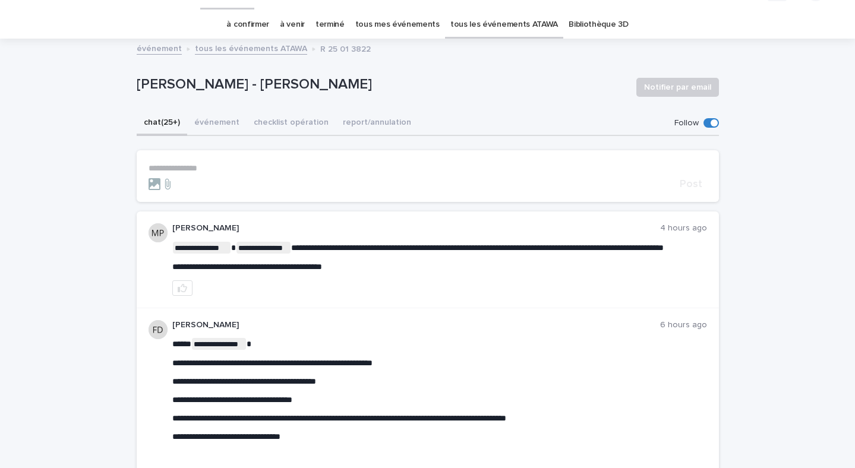
scroll to position [24, 0]
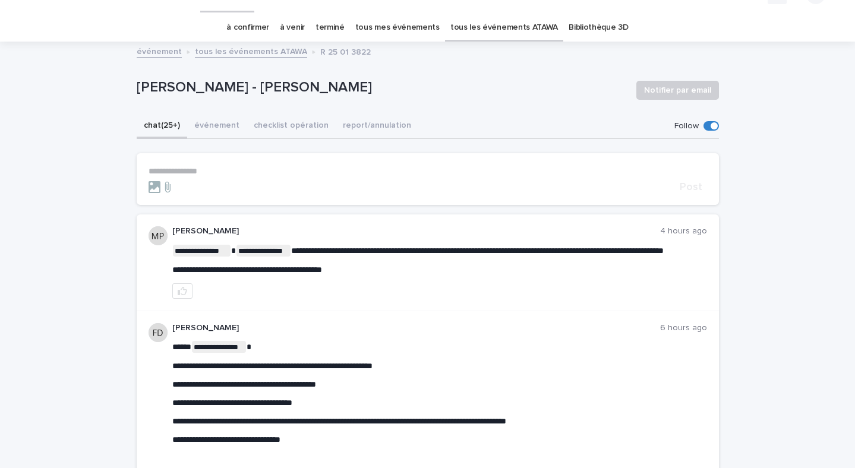
click at [206, 131] on button "événement" at bounding box center [216, 126] width 59 height 25
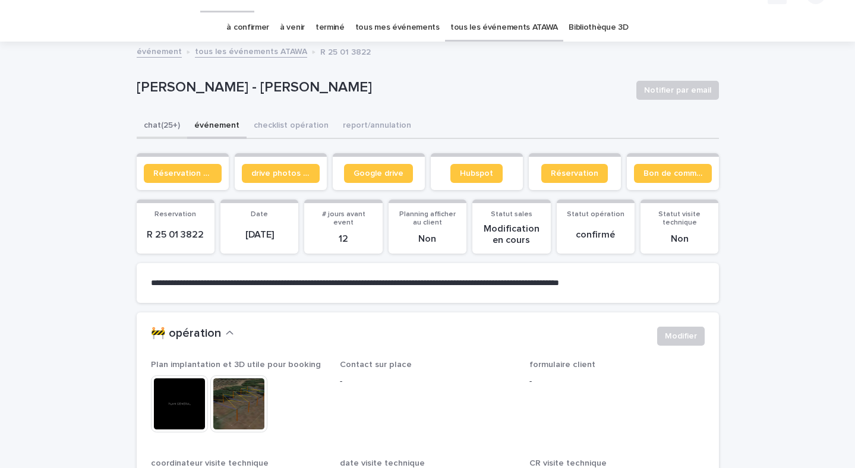
click at [164, 124] on button "chat (25+)" at bounding box center [162, 126] width 50 height 25
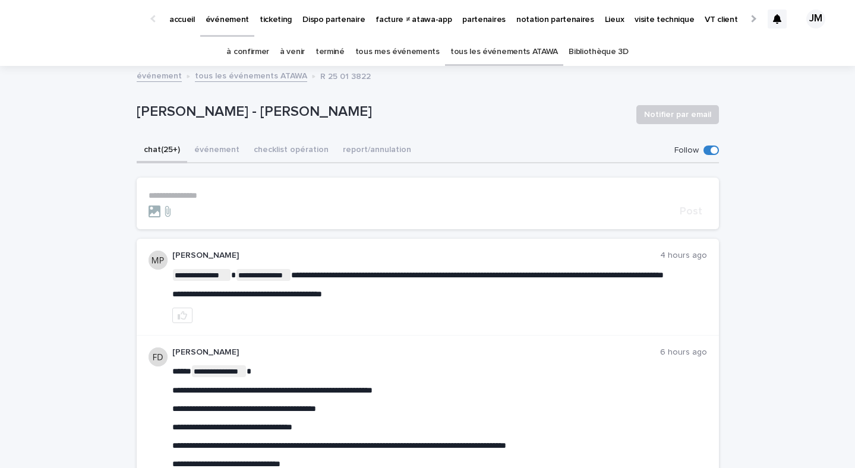
click at [255, 49] on link "à confirmer" at bounding box center [247, 52] width 43 height 28
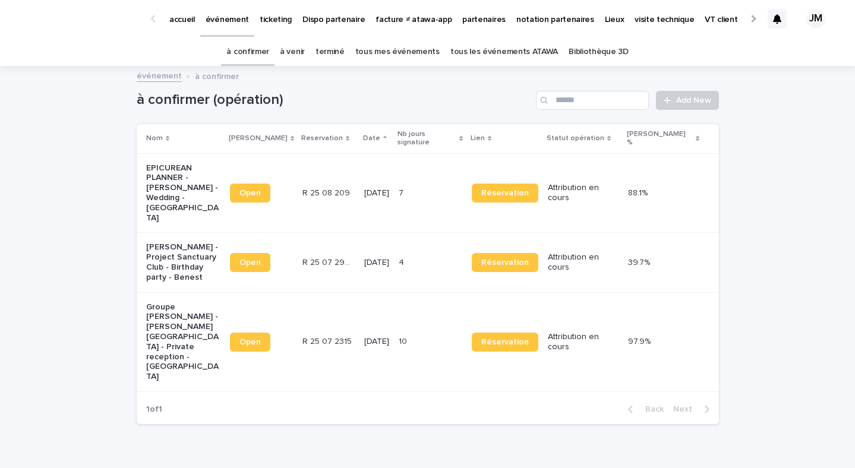
click at [463, 50] on link "tous les événements ATAWA" at bounding box center [504, 52] width 108 height 28
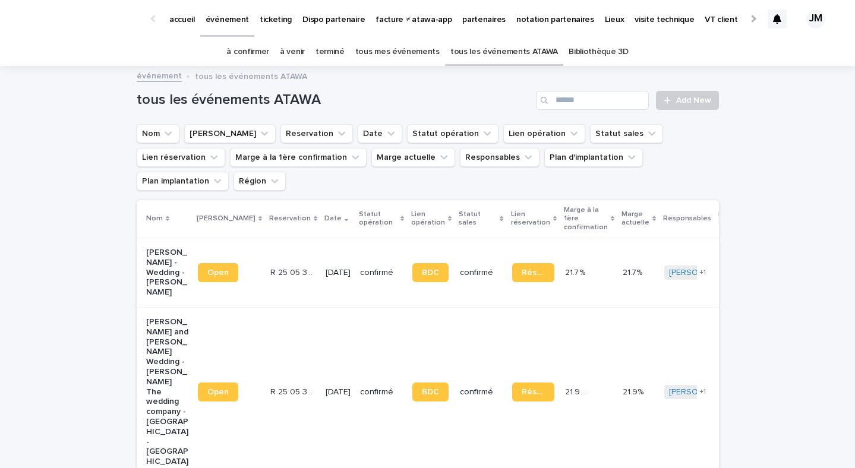
click at [249, 56] on link "à confirmer" at bounding box center [247, 52] width 43 height 28
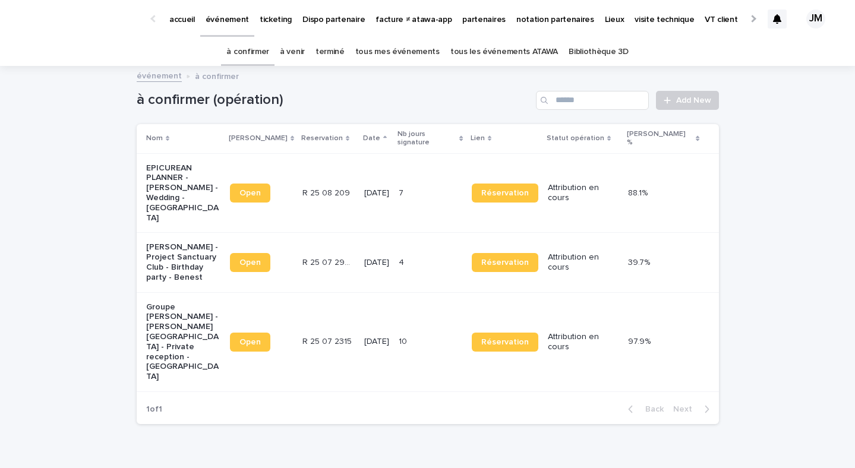
click at [493, 55] on link "tous les événements ATAWA" at bounding box center [504, 52] width 108 height 28
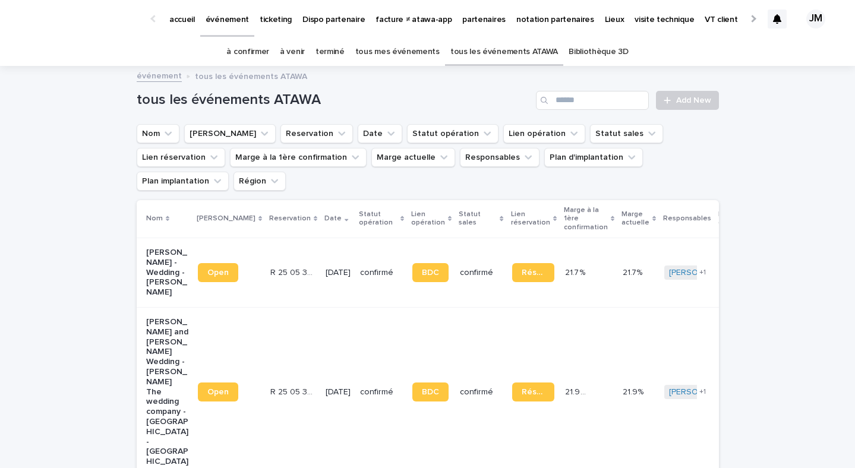
click at [540, 52] on link "tous les événements ATAWA" at bounding box center [504, 52] width 108 height 28
click at [568, 97] on input "Search" at bounding box center [592, 100] width 113 height 19
paste input "**********"
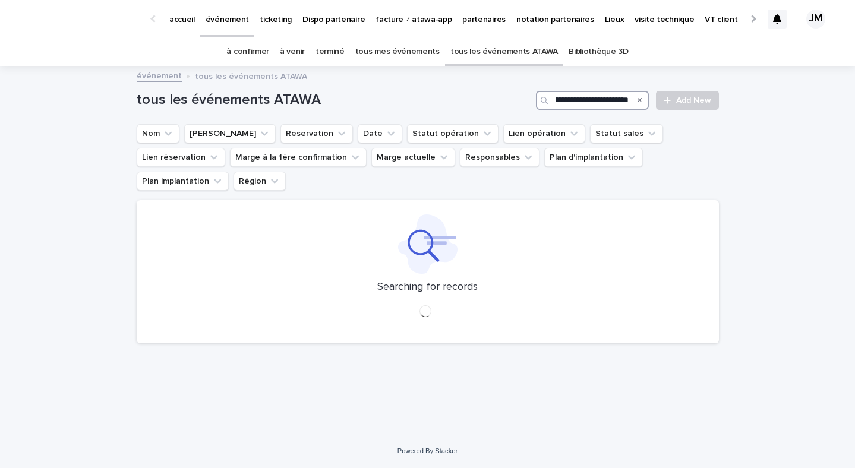
drag, startPoint x: 598, startPoint y: 99, endPoint x: 642, endPoint y: 103, distance: 44.7
click at [639, 103] on div "**********" at bounding box center [592, 100] width 113 height 19
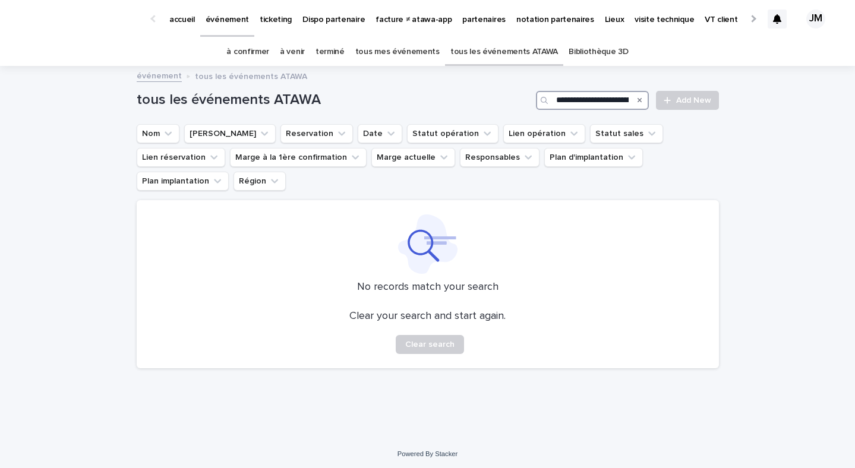
drag, startPoint x: 584, startPoint y: 101, endPoint x: 507, endPoint y: 98, distance: 76.7
click at [507, 98] on div "**********" at bounding box center [428, 100] width 582 height 19
drag, startPoint x: 619, startPoint y: 94, endPoint x: 582, endPoint y: 98, distance: 37.0
click at [582, 98] on input "**********" at bounding box center [592, 100] width 113 height 19
click at [593, 99] on input "**********" at bounding box center [592, 100] width 113 height 19
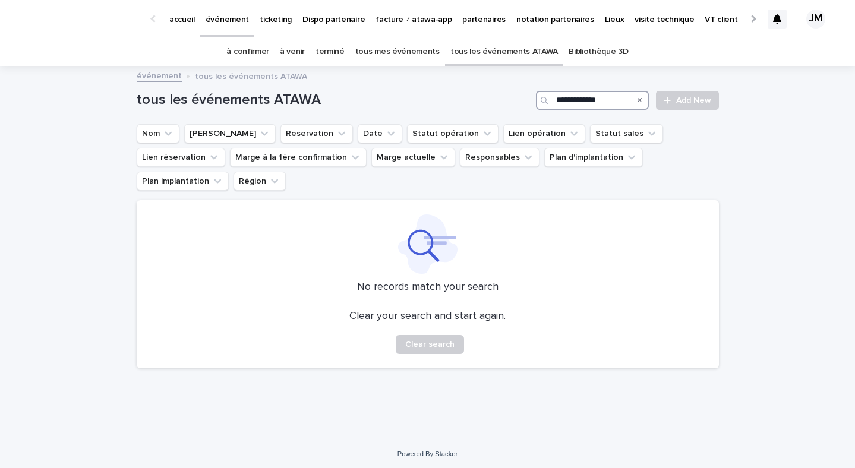
drag, startPoint x: 598, startPoint y: 99, endPoint x: 579, endPoint y: 99, distance: 19.6
click at [579, 99] on input "**********" at bounding box center [592, 100] width 113 height 19
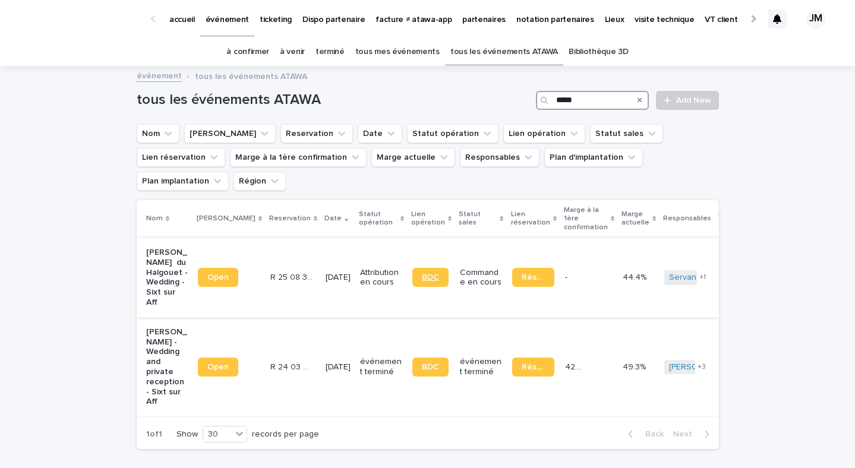
type input "****"
click at [422, 273] on span "BDC" at bounding box center [430, 277] width 17 height 8
click at [772, 15] on div at bounding box center [776, 19] width 19 height 19
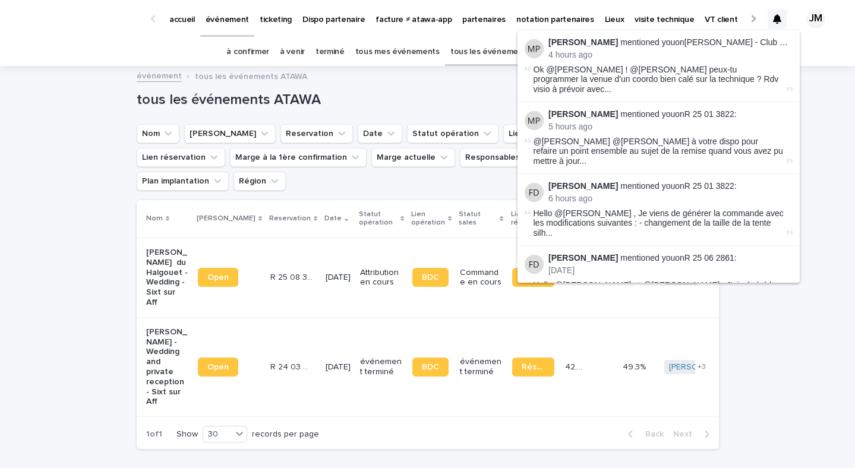
click at [746, 337] on div "Loading... Saving… Loading... Saving… tous les événements ATAWA **** Add New No…" at bounding box center [427, 292] width 855 height 451
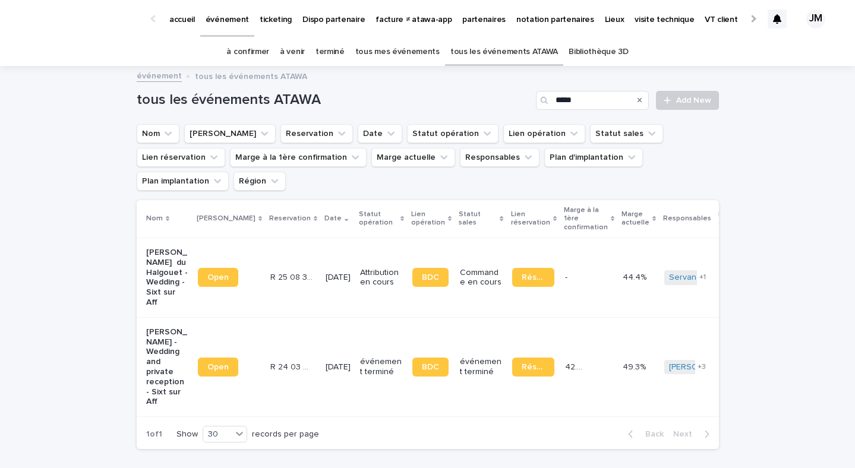
click at [257, 59] on link "à confirmer" at bounding box center [247, 52] width 43 height 28
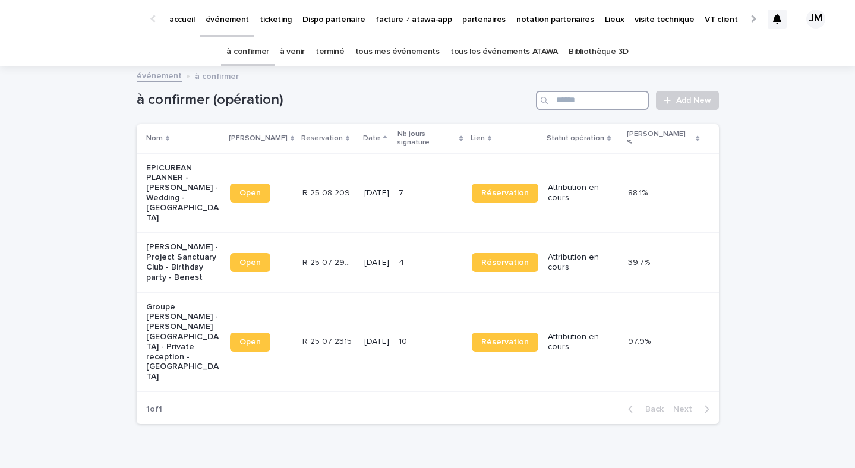
click at [572, 97] on input "Search" at bounding box center [592, 100] width 113 height 19
type input "*"
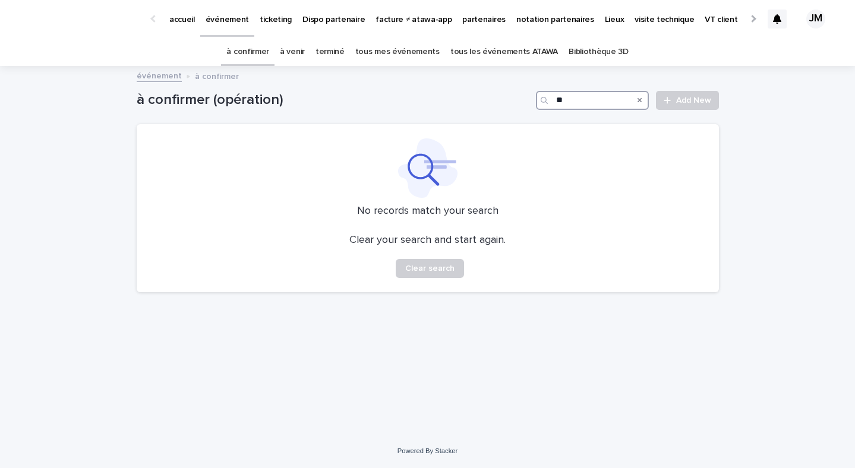
type input "*"
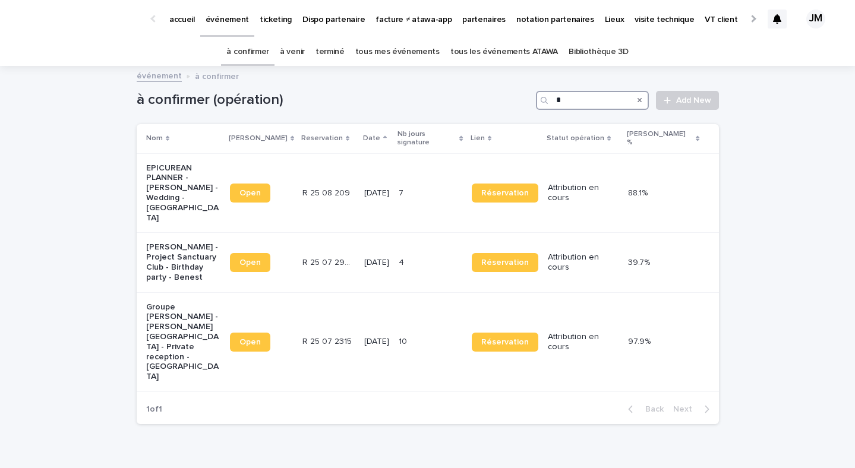
type input "*"
click at [495, 52] on link "tous les événements ATAWA" at bounding box center [504, 52] width 108 height 28
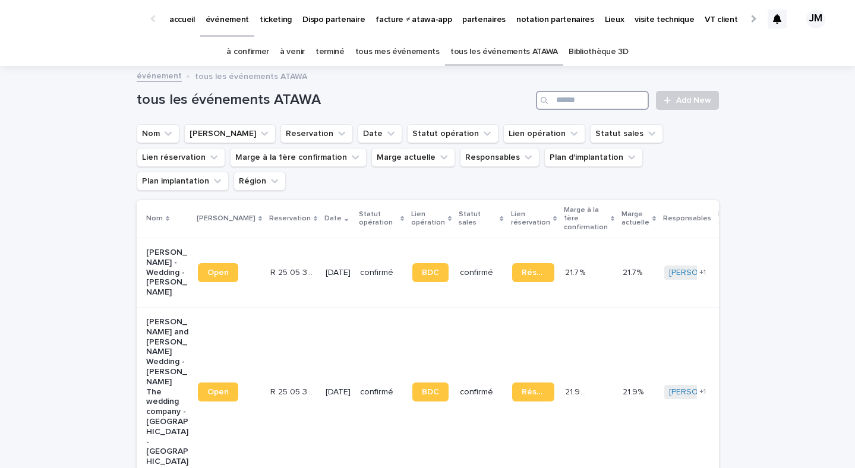
click at [594, 99] on input "Search" at bounding box center [592, 100] width 113 height 19
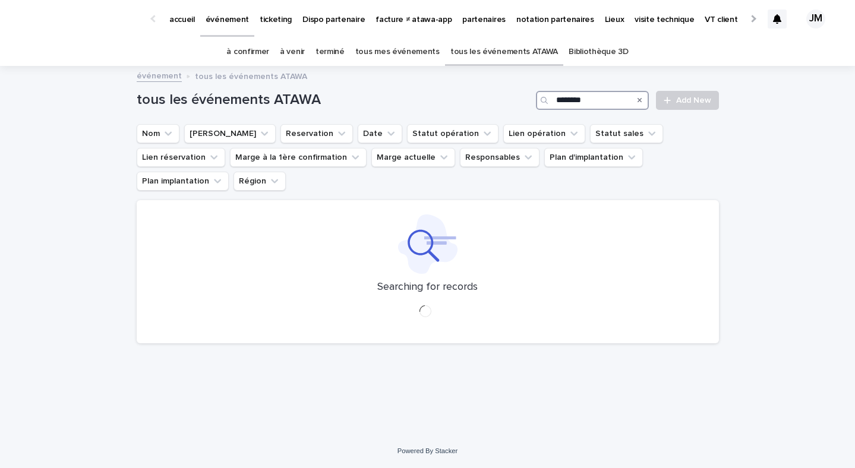
type input "********"
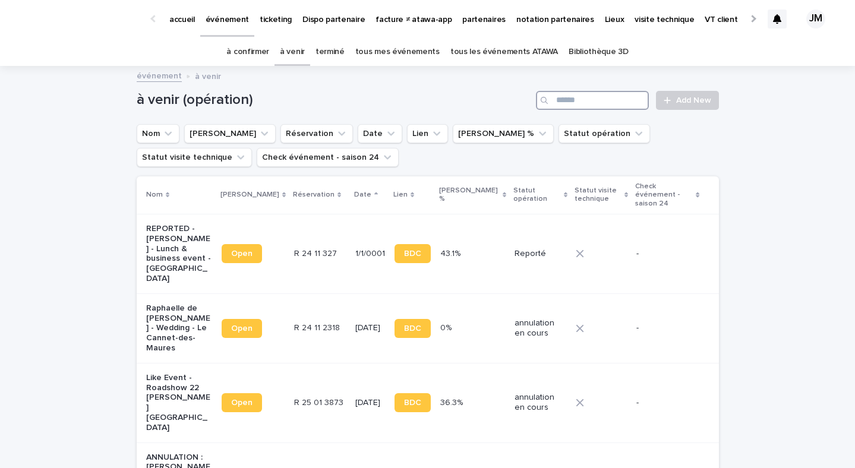
click at [569, 99] on input "Search" at bounding box center [592, 100] width 113 height 19
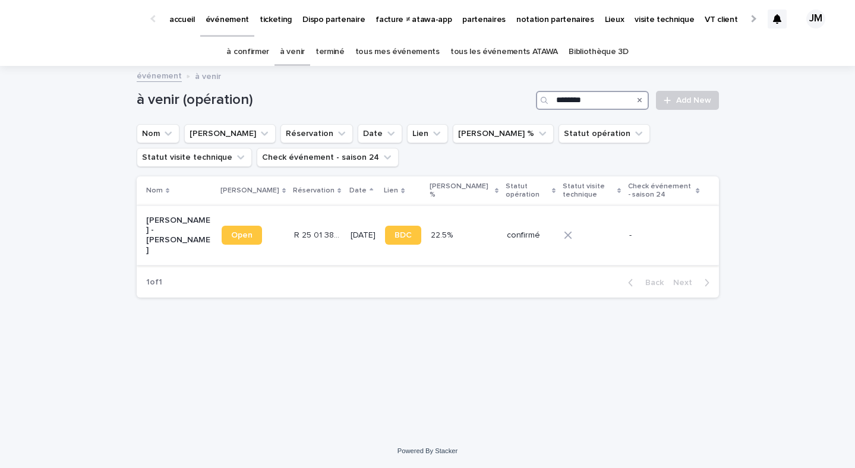
type input "********"
click at [502, 251] on td "confirmé" at bounding box center [530, 235] width 57 height 59
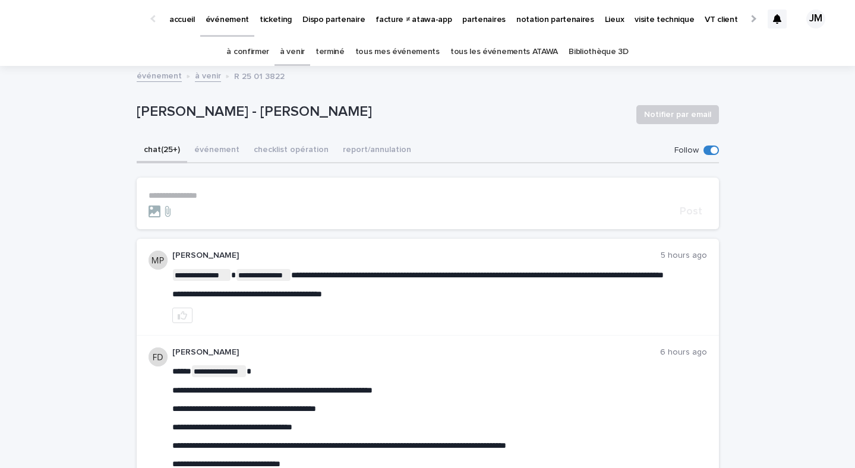
click at [253, 49] on link "à confirmer" at bounding box center [247, 52] width 43 height 28
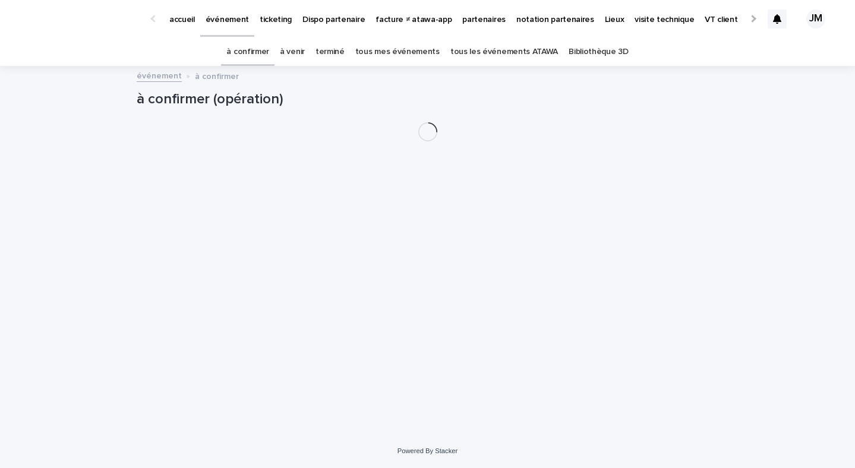
click at [460, 50] on link "tous les événements ATAWA" at bounding box center [504, 52] width 108 height 28
click at [412, 45] on link "tous mes événements" at bounding box center [397, 52] width 84 height 28
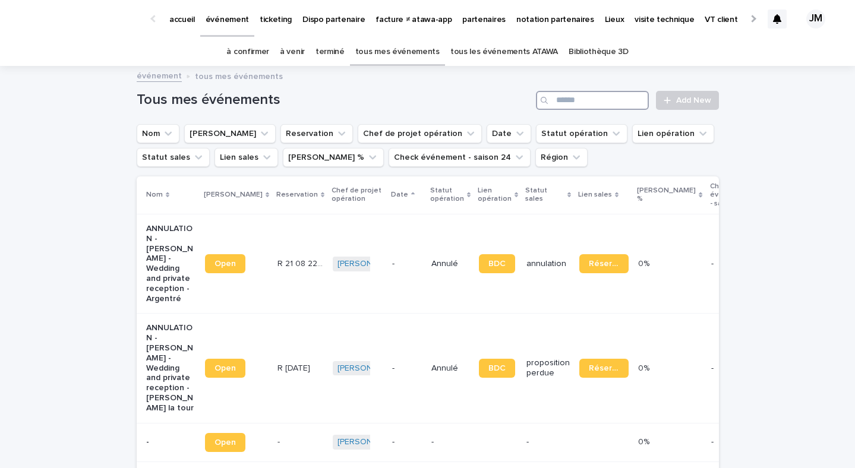
click at [579, 92] on input "Search" at bounding box center [592, 100] width 113 height 19
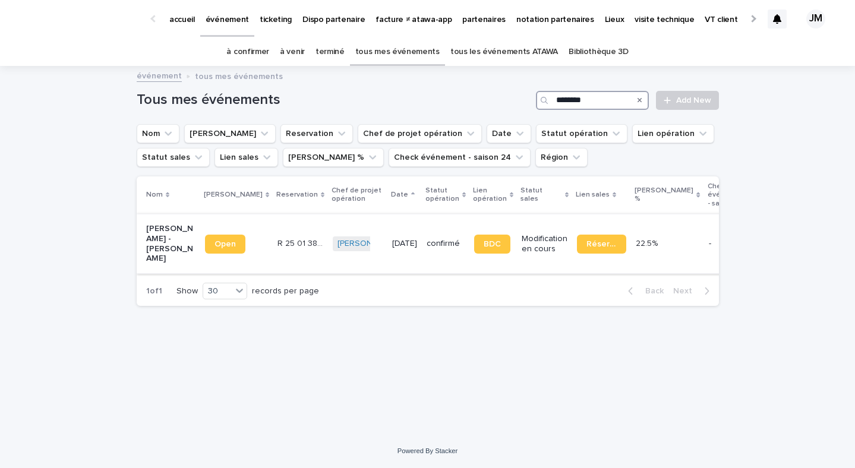
type input "********"
click at [422, 267] on td "confirmé" at bounding box center [446, 243] width 48 height 59
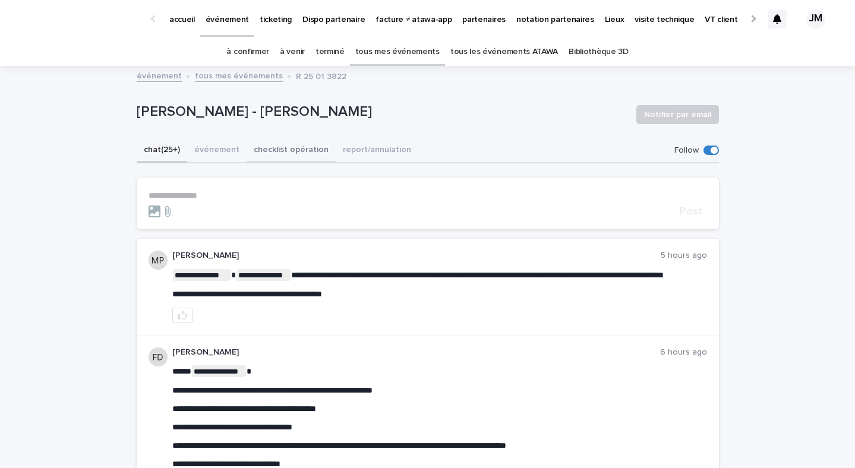
click at [264, 154] on button "checklist opération" at bounding box center [291, 150] width 89 height 25
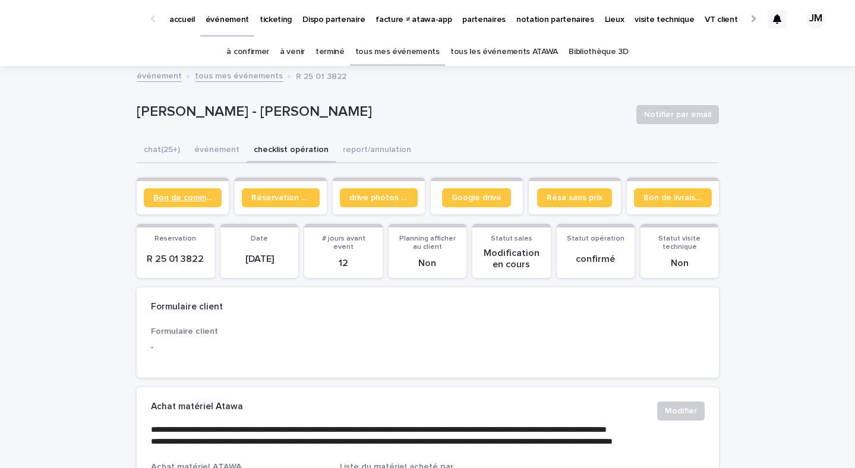
click at [206, 201] on span "Bon de commande" at bounding box center [182, 198] width 59 height 8
click at [267, 46] on link "à confirmer" at bounding box center [247, 52] width 43 height 28
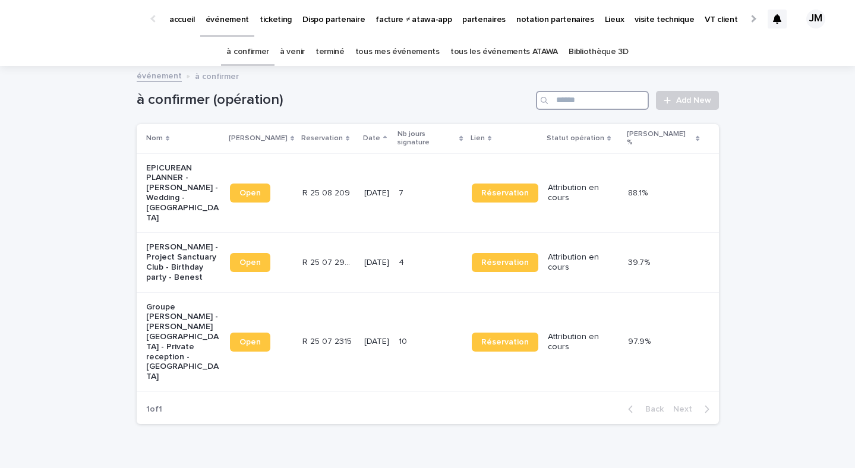
click at [588, 107] on input "Search" at bounding box center [592, 100] width 113 height 19
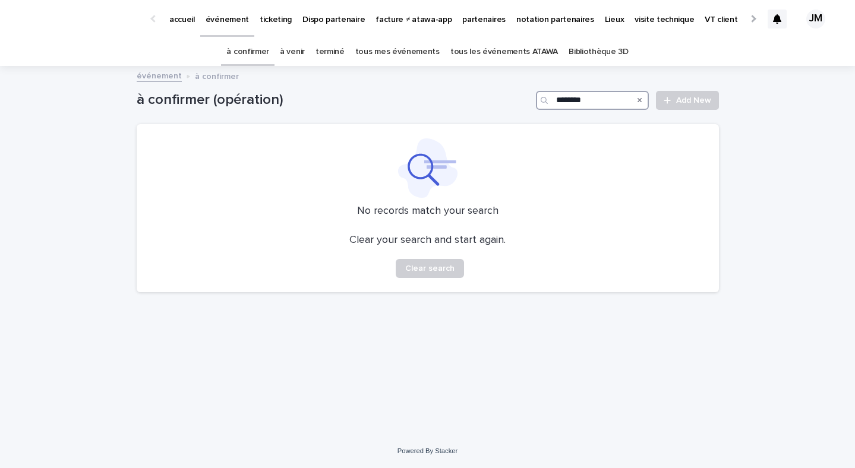
type input "********"
click at [513, 51] on link "tous les événements ATAWA" at bounding box center [504, 52] width 108 height 28
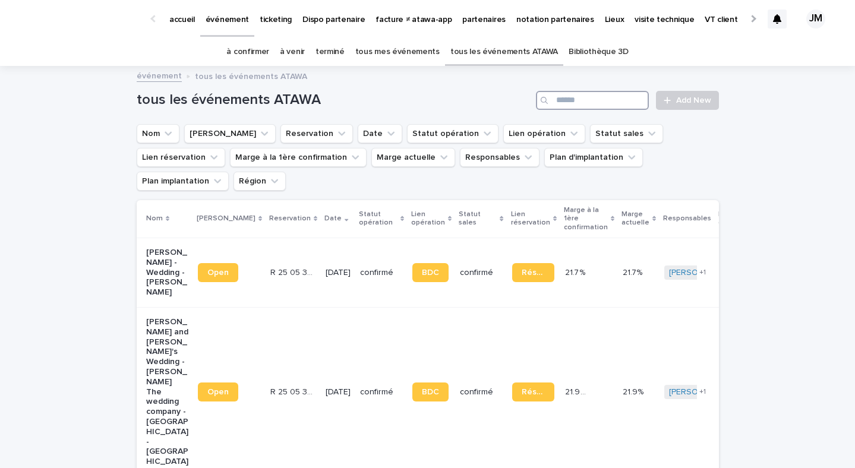
click at [612, 104] on input "Search" at bounding box center [592, 100] width 113 height 19
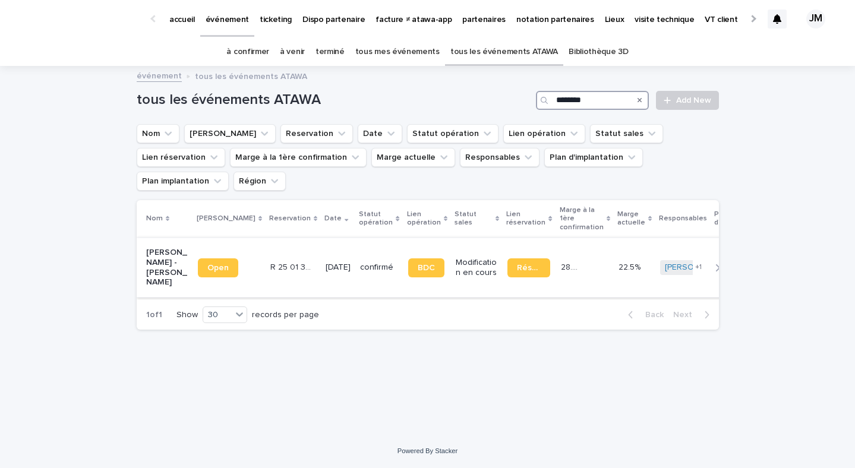
type input "********"
click at [321, 253] on td "[DATE]" at bounding box center [338, 267] width 34 height 59
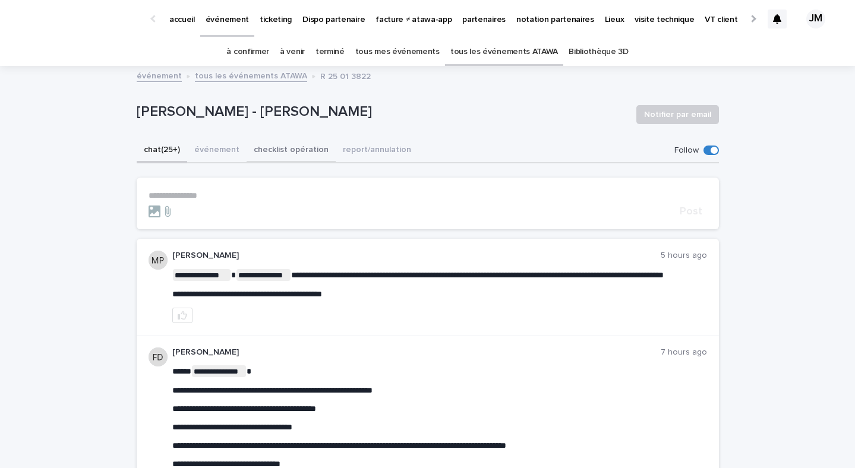
click at [311, 153] on button "checklist opération" at bounding box center [291, 150] width 89 height 25
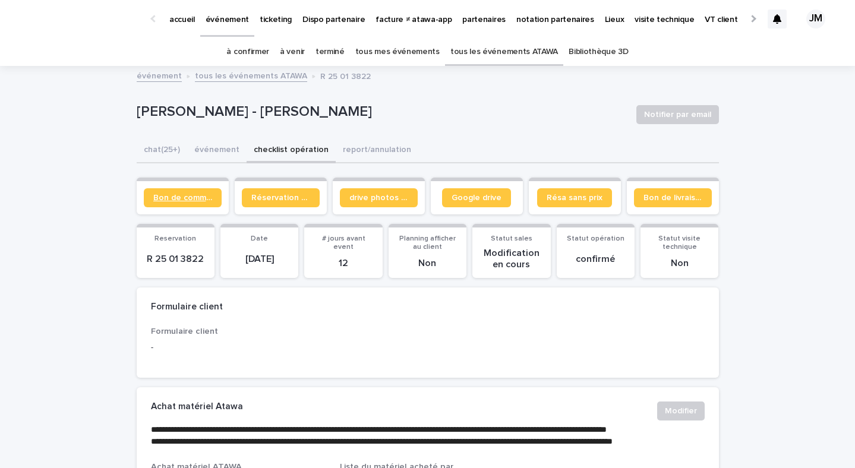
click at [182, 194] on span "Bon de commande" at bounding box center [182, 198] width 59 height 8
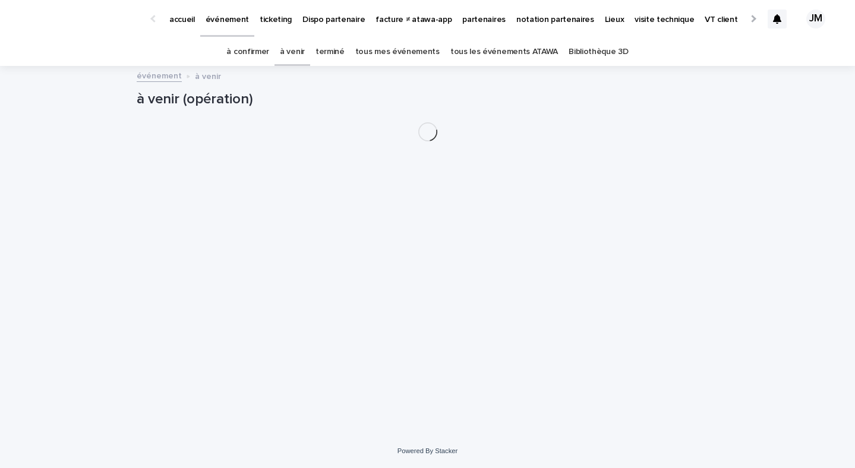
click at [470, 21] on p "partenaires" at bounding box center [483, 12] width 43 height 25
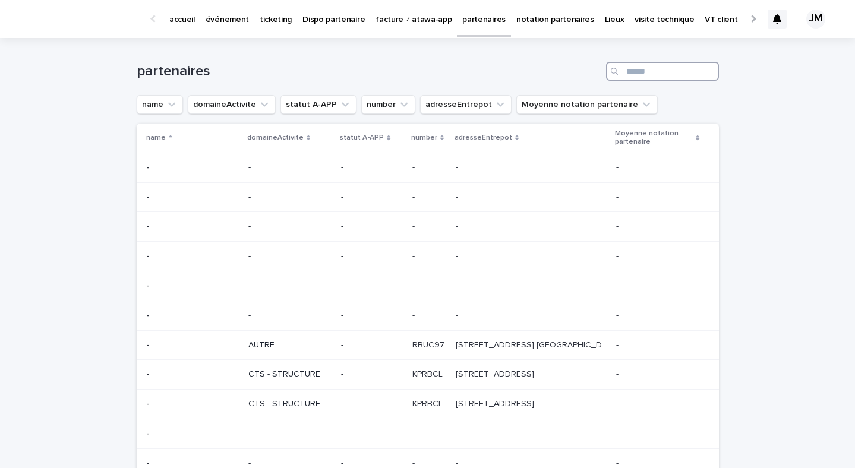
click at [642, 72] on input "Search" at bounding box center [662, 71] width 113 height 19
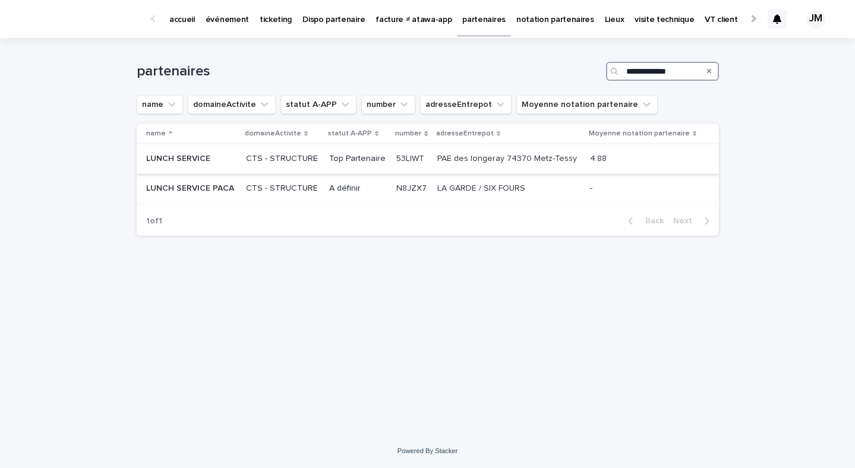
type input "**********"
click at [511, 163] on p "PAE des longeray 74370 Metz-Tessy" at bounding box center [508, 157] width 142 height 12
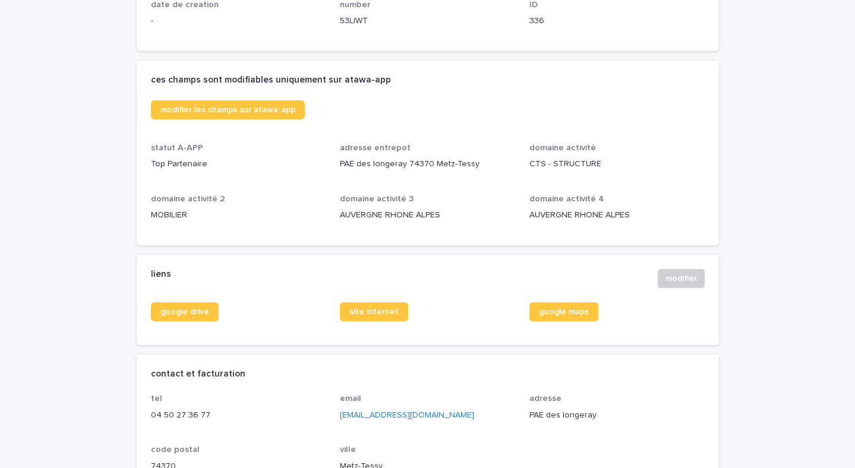
scroll to position [260, 0]
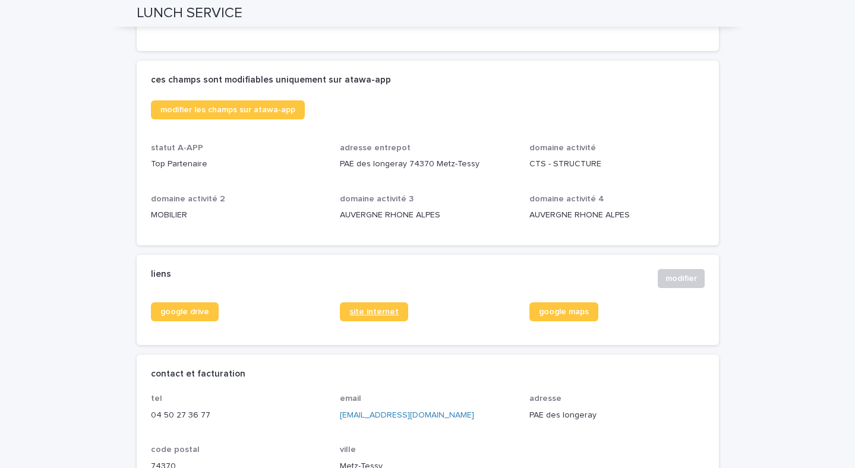
click at [361, 309] on span "site internet" at bounding box center [373, 312] width 49 height 8
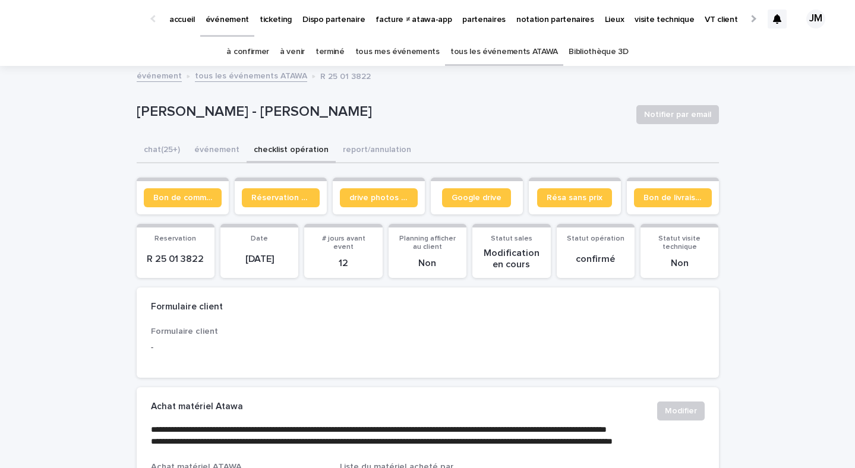
click at [529, 65] on link "tous les événements ATAWA" at bounding box center [504, 52] width 108 height 28
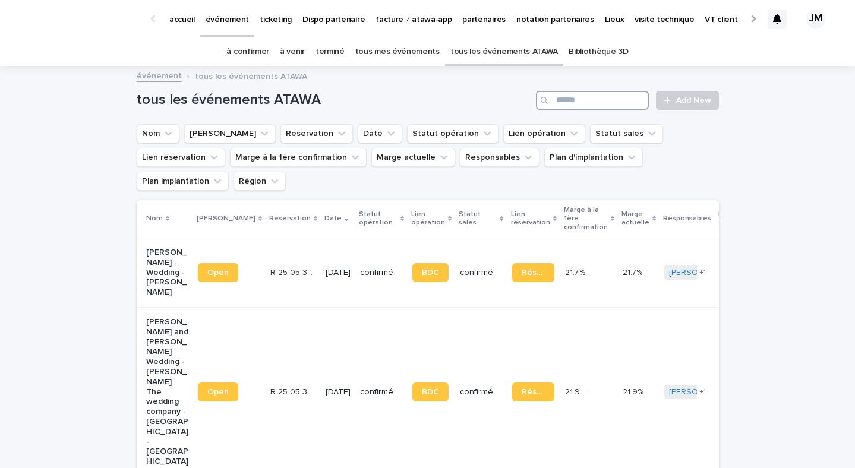
click at [623, 103] on input "Search" at bounding box center [592, 100] width 113 height 19
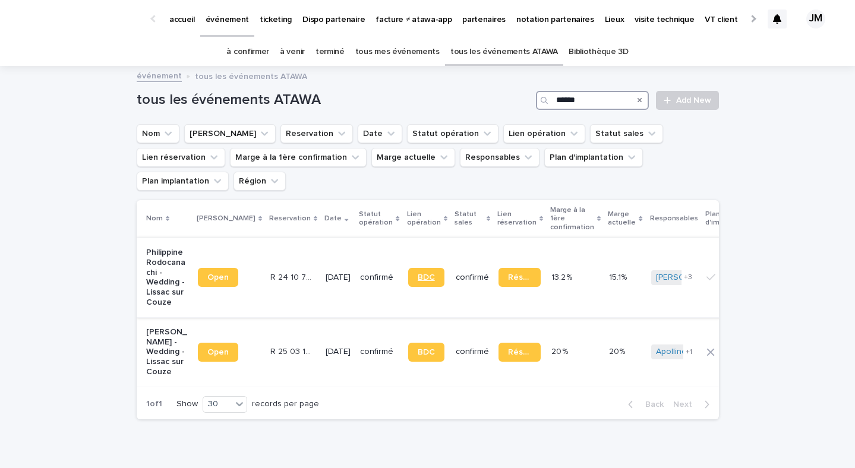
type input "******"
click at [416, 268] on link "BDC" at bounding box center [426, 277] width 36 height 19
